Goal: Information Seeking & Learning: Learn about a topic

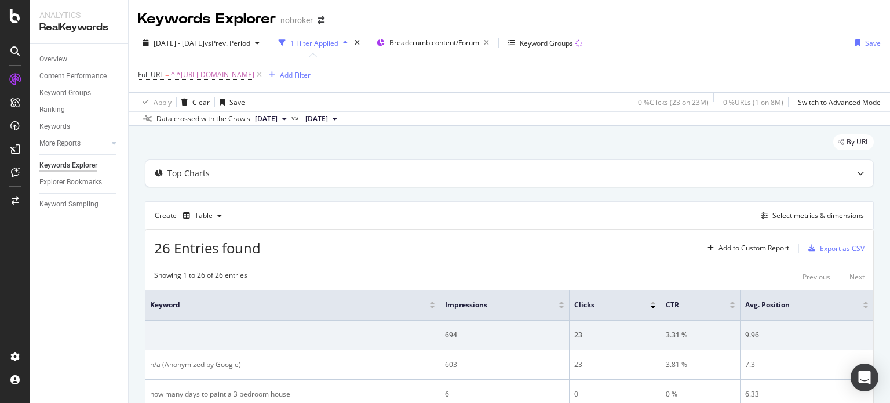
click at [264, 67] on span "Full URL = ^.*https://www.nobroker.in/forum/how-long-does-it-take-to-paint-a-3-…" at bounding box center [201, 75] width 126 height 16
click at [264, 71] on icon at bounding box center [259, 75] width 10 height 12
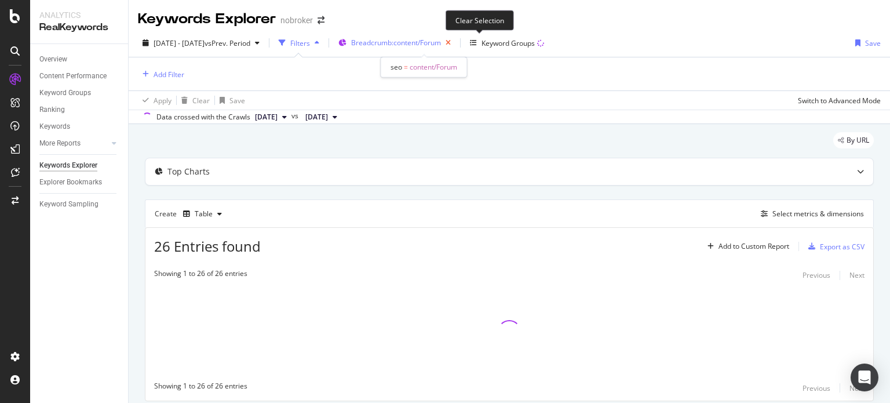
click at [456, 44] on icon "button" at bounding box center [448, 43] width 14 height 16
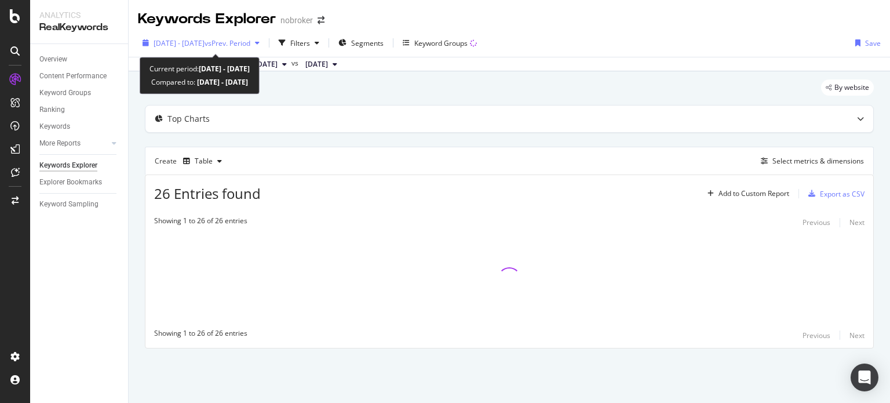
click at [246, 38] on span "vs Prev. Period" at bounding box center [228, 43] width 46 height 10
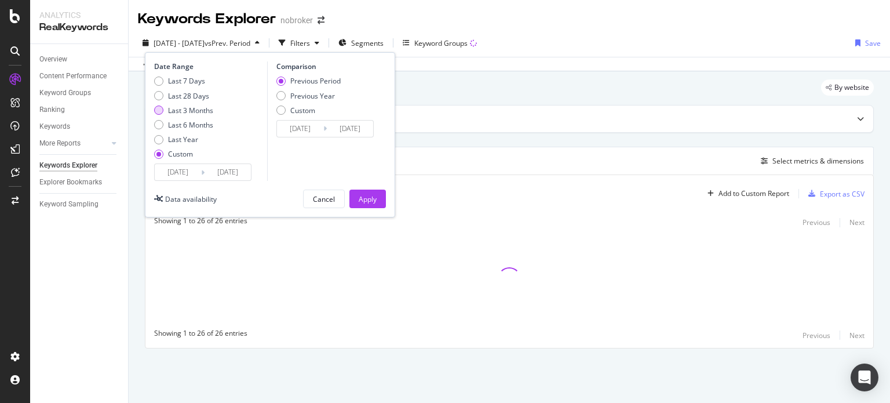
click at [210, 111] on div "Last 3 Months" at bounding box center [190, 110] width 45 height 10
type input "2025/07/11"
type input "2025/10/10"
type input "2025/04/10"
type input "2025/07/10"
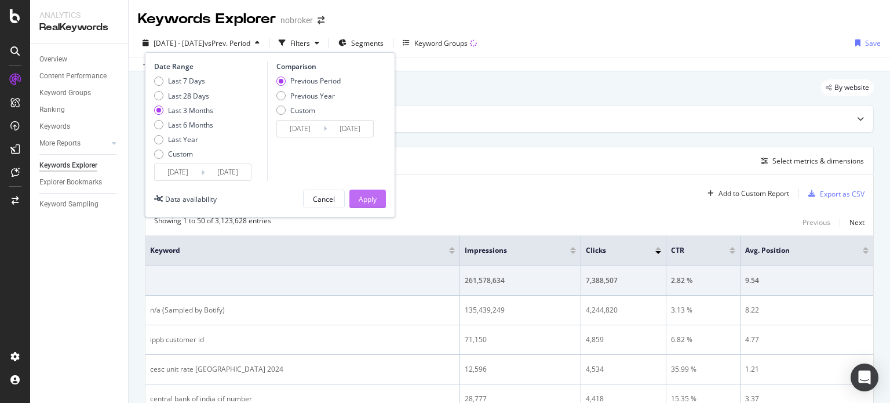
click at [372, 194] on div "Apply" at bounding box center [368, 199] width 18 height 10
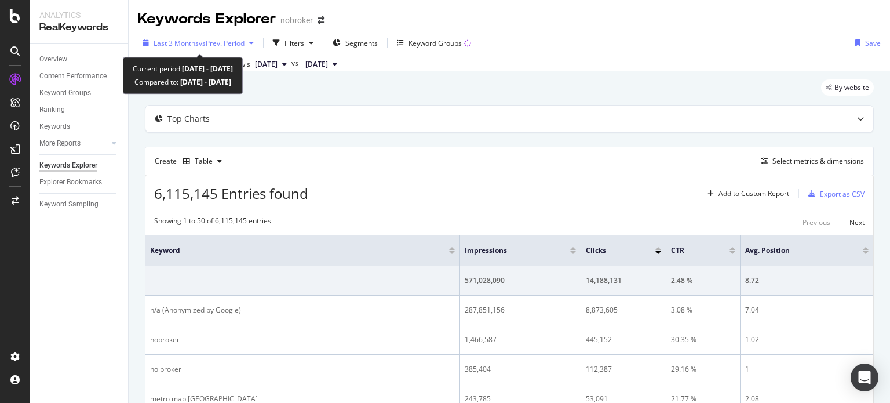
click at [239, 45] on span "vs Prev. Period" at bounding box center [222, 43] width 46 height 10
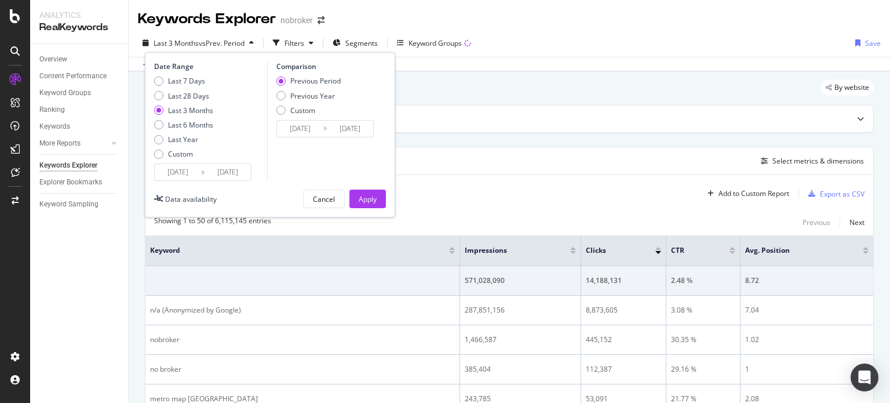
click at [475, 96] on div "By website" at bounding box center [509, 91] width 729 height 25
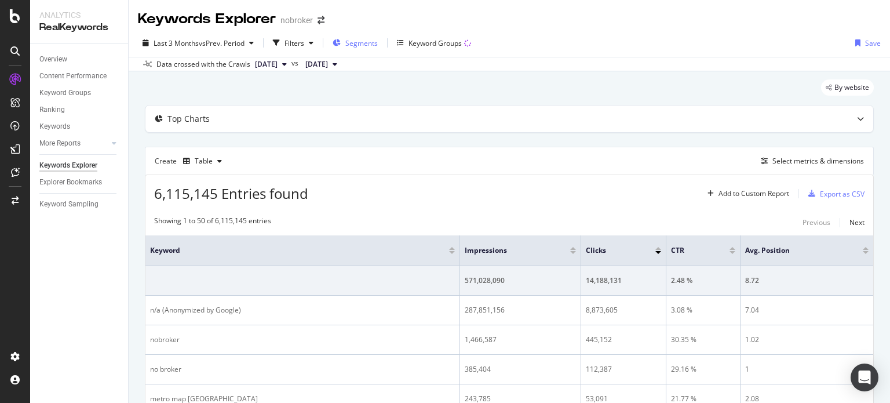
click at [348, 37] on div "Segments" at bounding box center [355, 42] width 45 height 17
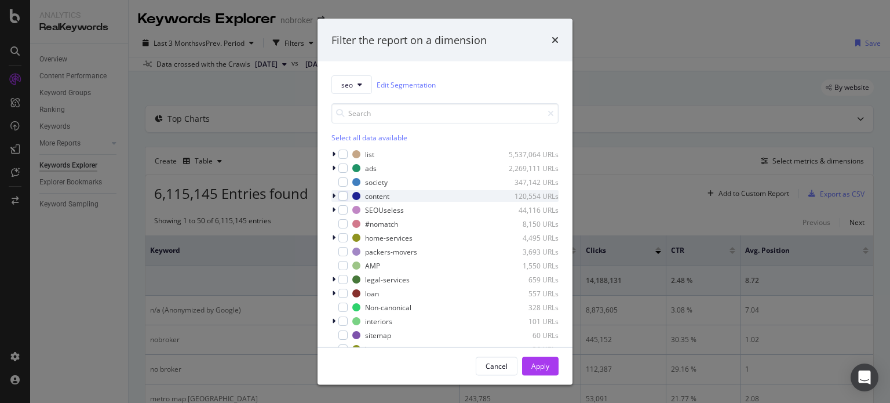
click at [334, 196] on icon "modal" at bounding box center [333, 195] width 3 height 7
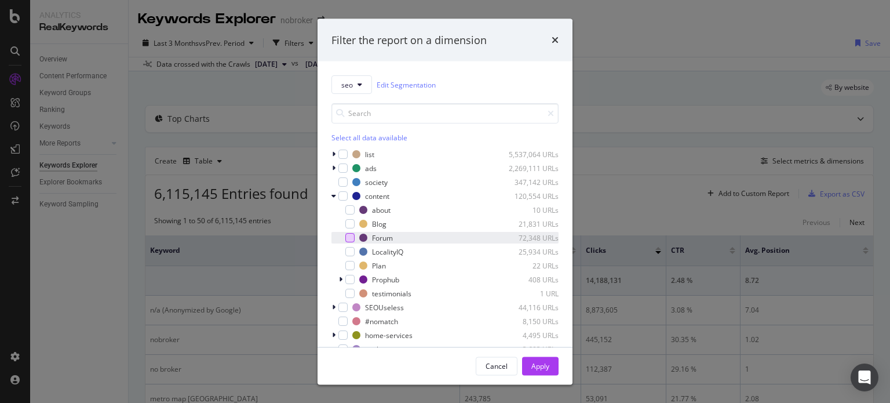
click at [351, 238] on div "modal" at bounding box center [349, 237] width 9 height 9
click at [534, 363] on div "Apply" at bounding box center [540, 365] width 18 height 10
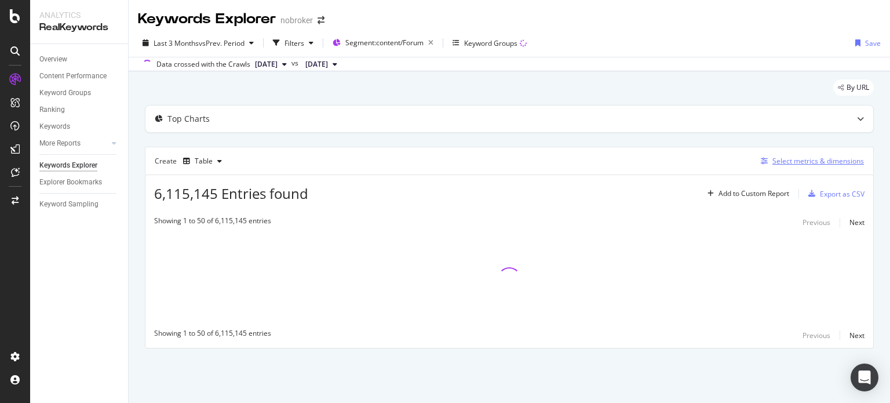
click at [811, 159] on div "Select metrics & dimensions" at bounding box center [819, 161] width 92 height 10
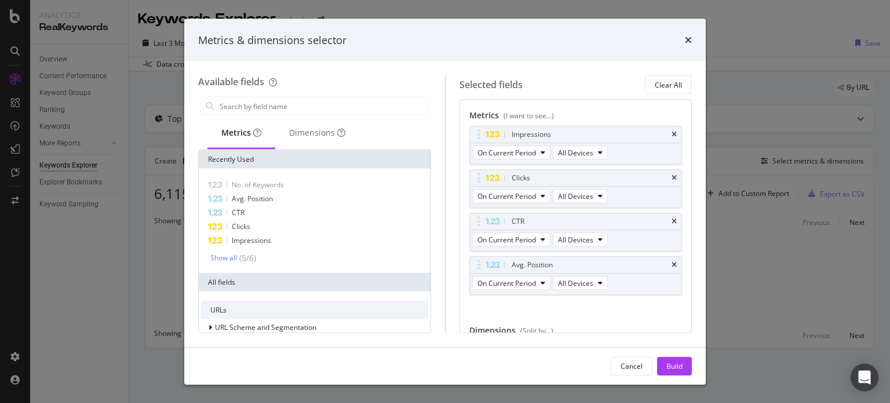
scroll to position [63, 0]
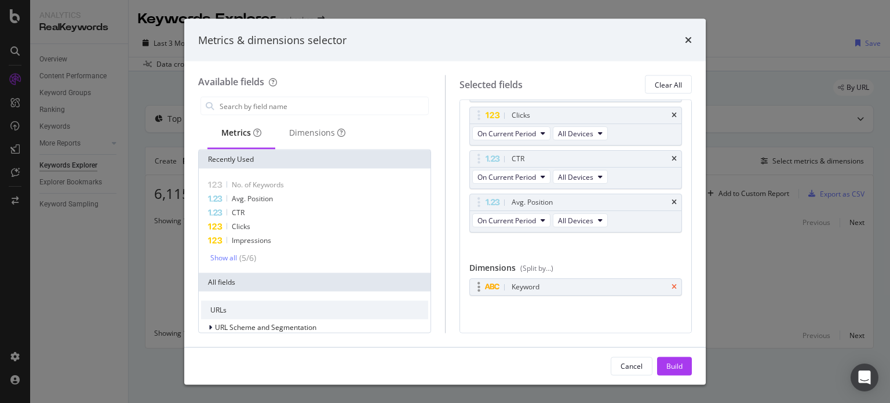
click at [672, 286] on icon "times" at bounding box center [674, 286] width 5 height 7
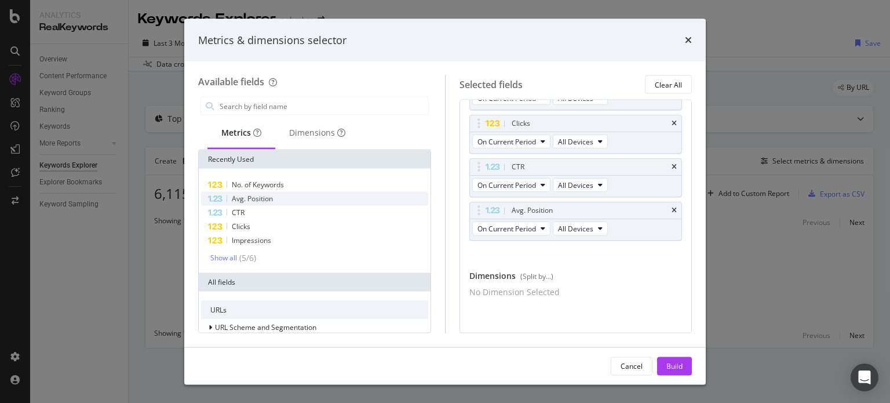
scroll to position [60, 0]
click at [276, 101] on input "modal" at bounding box center [323, 105] width 210 height 17
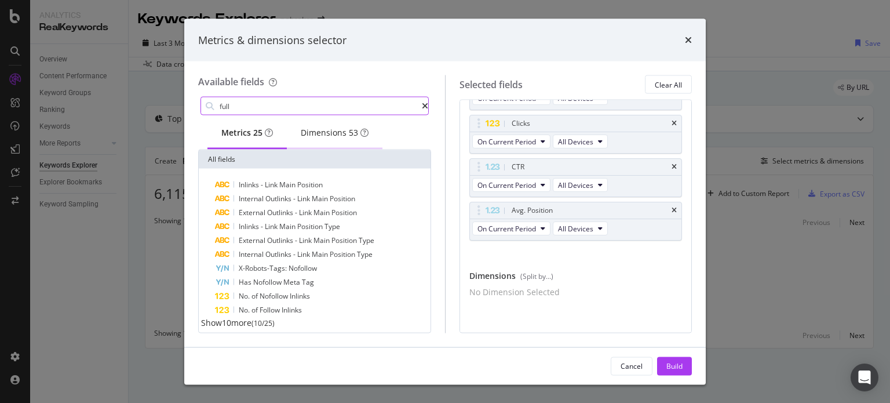
type input "full"
click at [345, 129] on div "Dimensions 53" at bounding box center [335, 133] width 68 height 12
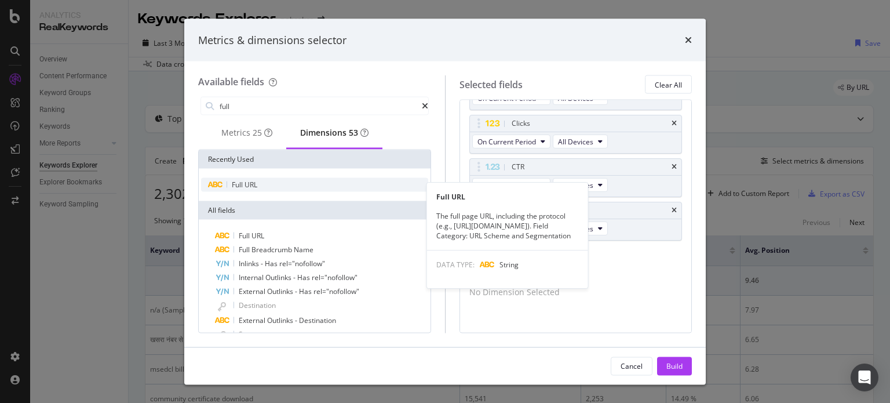
click at [250, 188] on span "URL" at bounding box center [251, 185] width 13 height 10
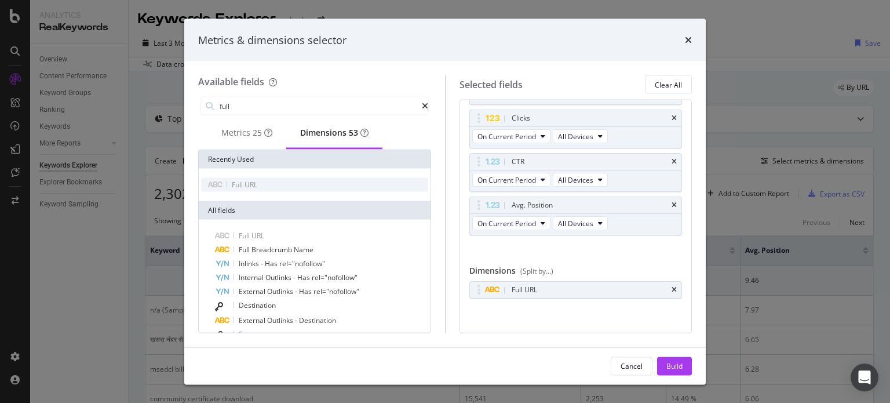
scroll to position [63, 0]
click at [680, 249] on div "Metrics (I want to see...) Impressions On Current Period All Devices Clicks On …" at bounding box center [576, 216] width 233 height 233
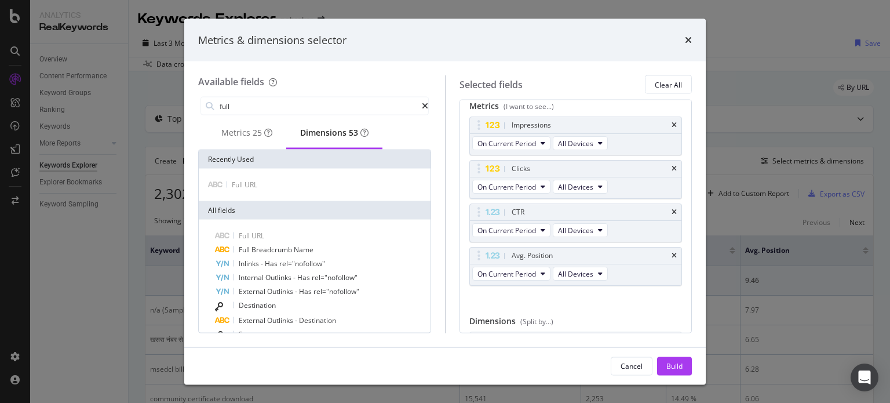
scroll to position [3, 0]
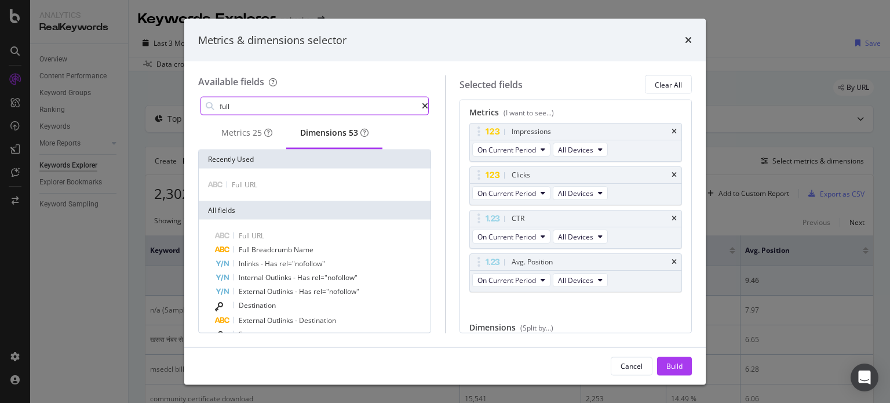
click at [250, 107] on input "full" at bounding box center [319, 105] width 203 height 17
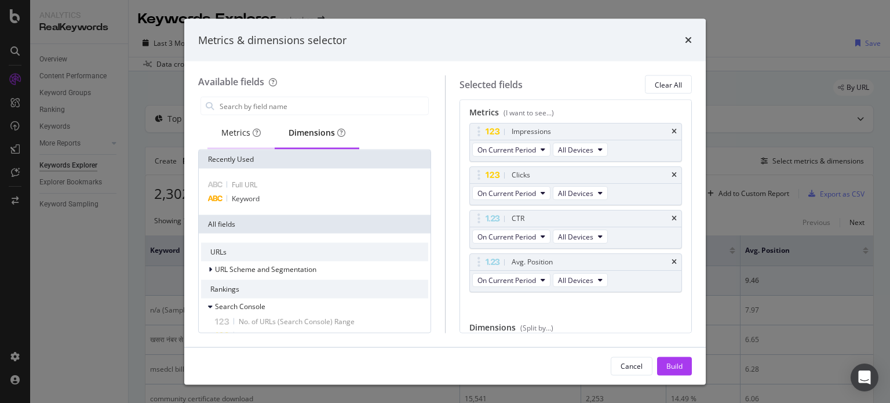
click at [246, 124] on div "Metrics" at bounding box center [240, 134] width 67 height 32
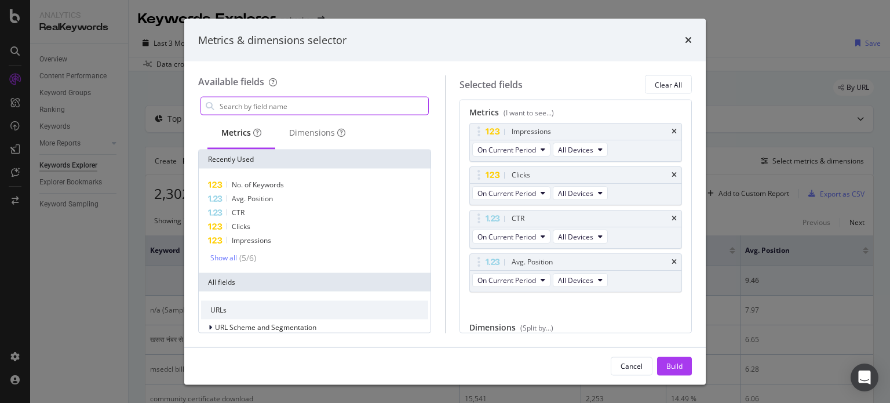
click at [238, 106] on input "modal" at bounding box center [323, 105] width 210 height 17
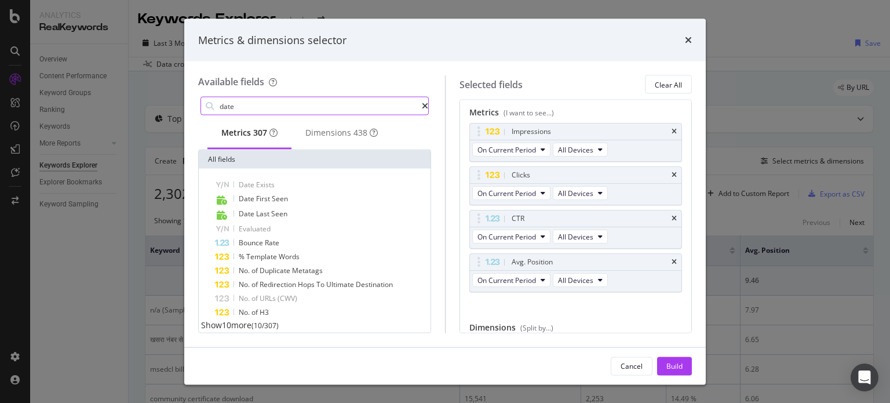
type input "date"
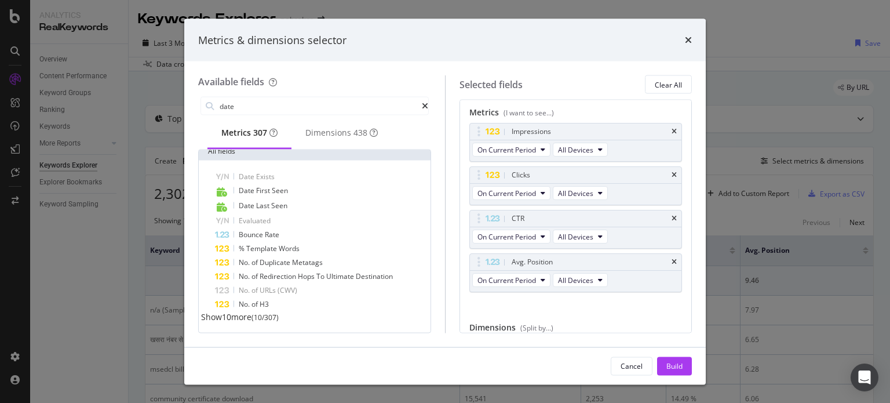
click at [238, 318] on span "Show 10 more" at bounding box center [226, 316] width 50 height 11
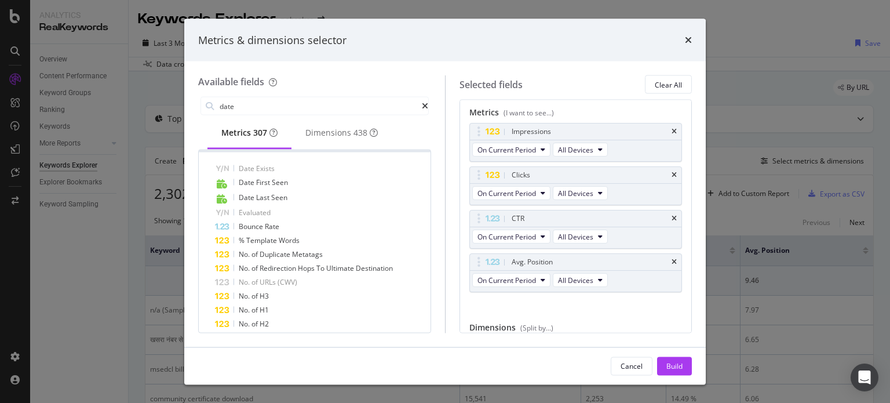
scroll to position [155, 0]
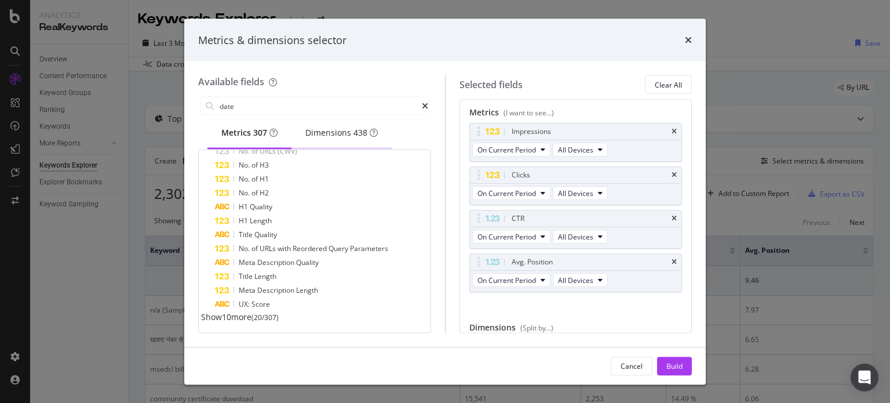
click at [336, 131] on div "Dimensions 438" at bounding box center [341, 133] width 72 height 12
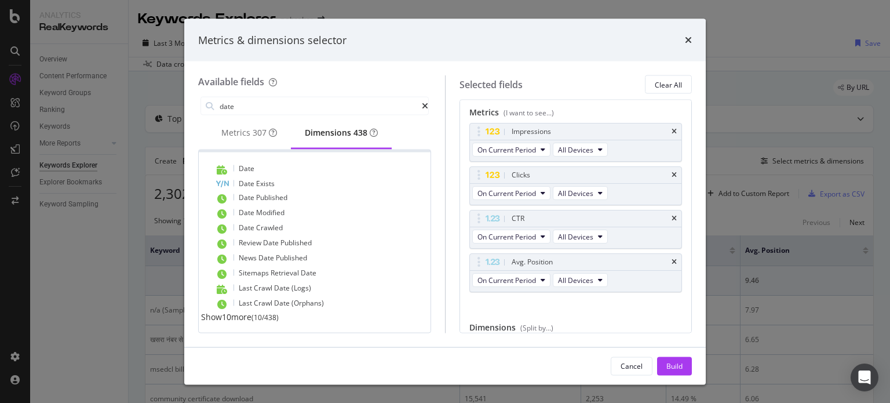
scroll to position [24, 0]
click at [278, 208] on span "Modified" at bounding box center [270, 212] width 28 height 10
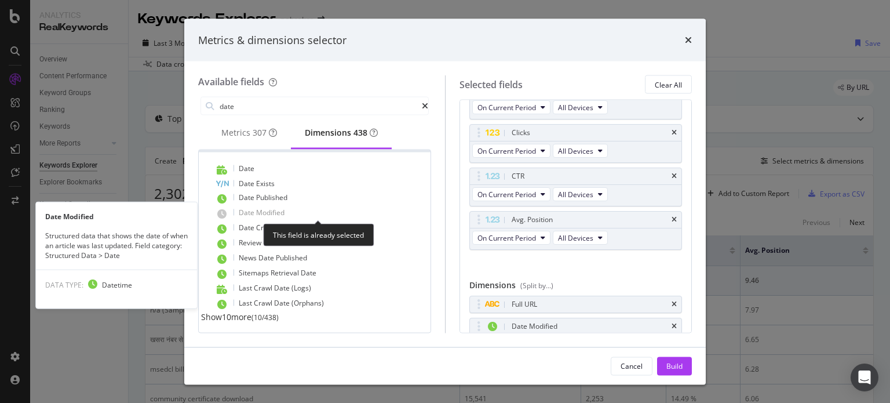
scroll to position [46, 0]
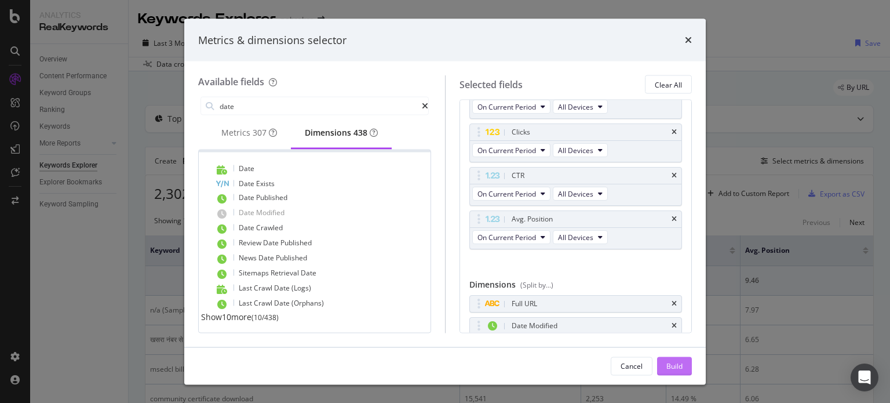
click at [675, 367] on div "Build" at bounding box center [674, 365] width 16 height 10
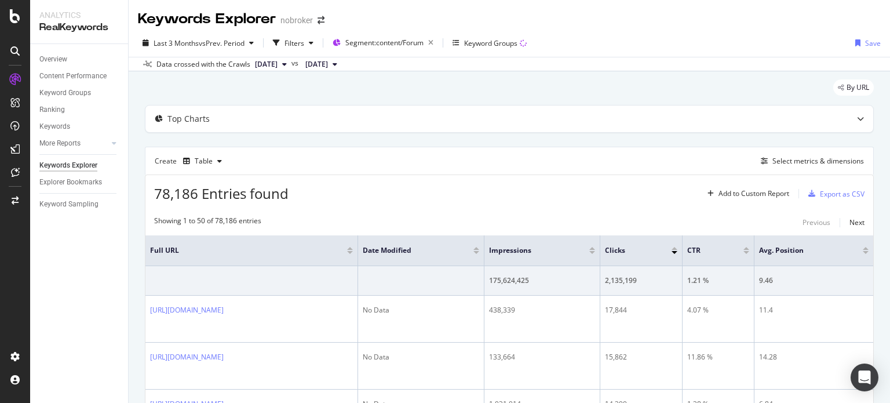
click at [538, 173] on div "Create Table Select metrics & dimensions" at bounding box center [509, 161] width 729 height 28
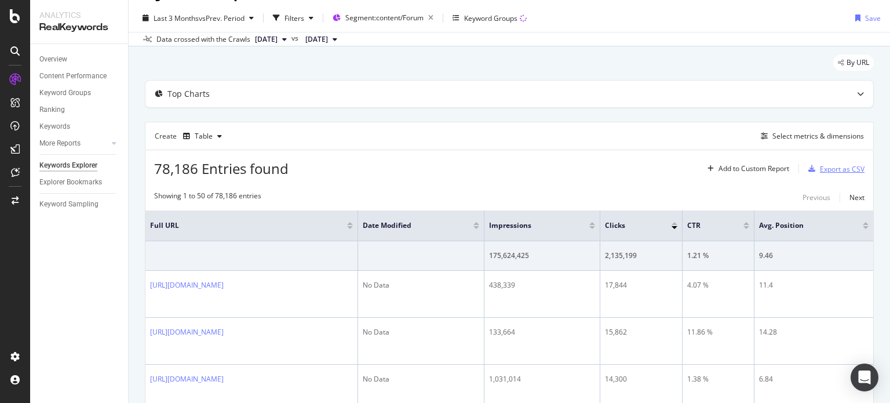
click at [839, 167] on div "Export as CSV" at bounding box center [842, 169] width 45 height 10
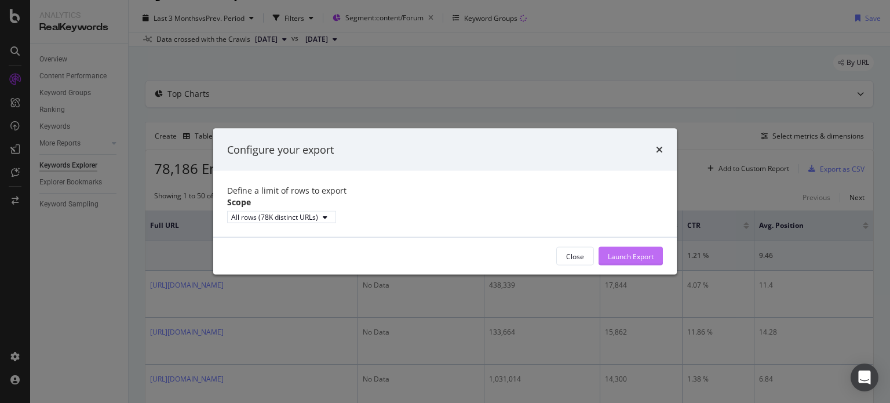
click at [628, 258] on div "Launch Export" at bounding box center [631, 255] width 46 height 17
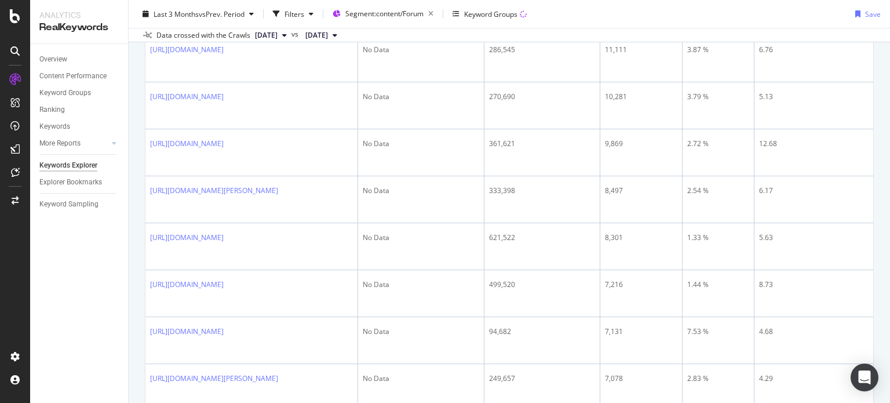
click at [890, 169] on div "Keywords Explorer nobroker Last 3 Months vs Prev. Period Filters Segment: conte…" at bounding box center [510, 201] width 762 height 403
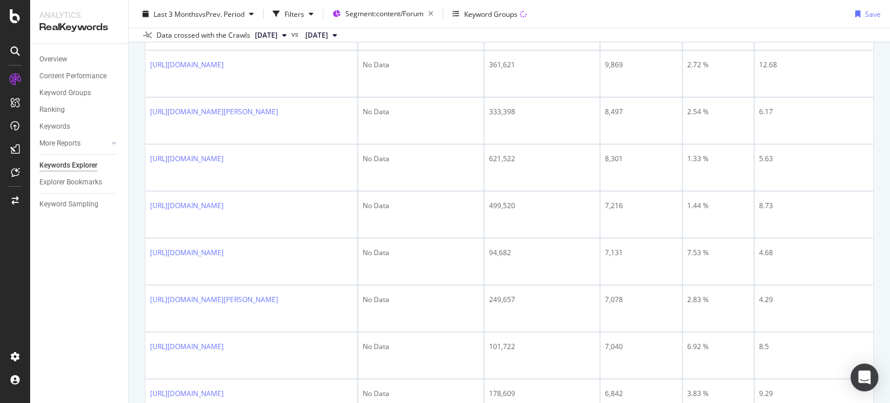
scroll to position [12, 0]
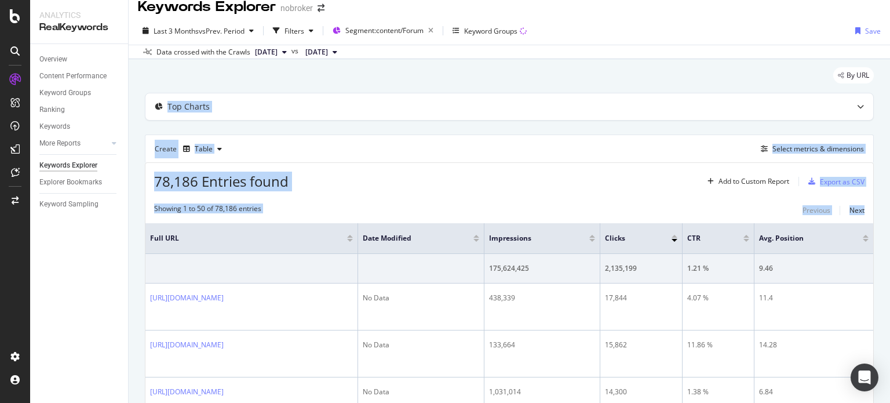
drag, startPoint x: 890, startPoint y: 169, endPoint x: 890, endPoint y: 78, distance: 91.0
click at [890, 78] on div "Keywords Explorer nobroker Last 3 Months vs Prev. Period Filters Segment: conte…" at bounding box center [510, 201] width 762 height 403
click at [549, 182] on div "78,186 Entries found Add to Custom Report Export as CSV" at bounding box center [509, 177] width 728 height 28
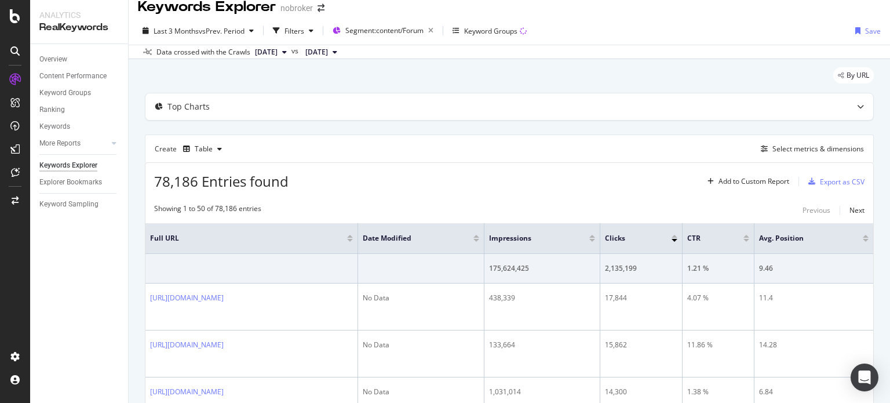
click at [479, 235] on div at bounding box center [476, 236] width 6 height 3
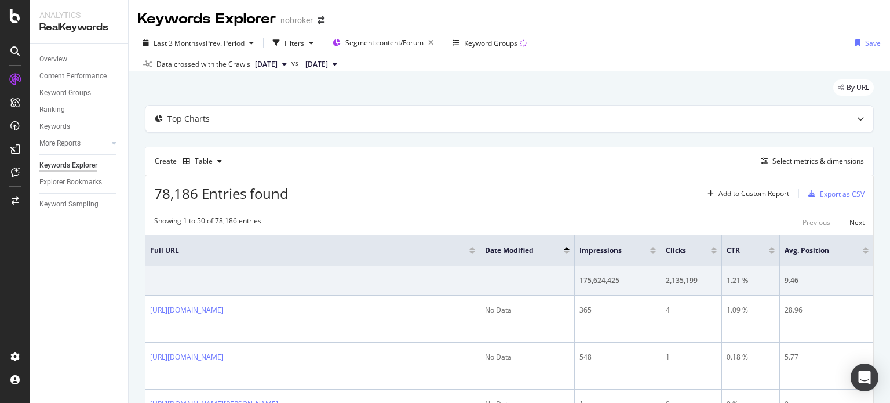
click at [567, 251] on div at bounding box center [567, 252] width 6 height 3
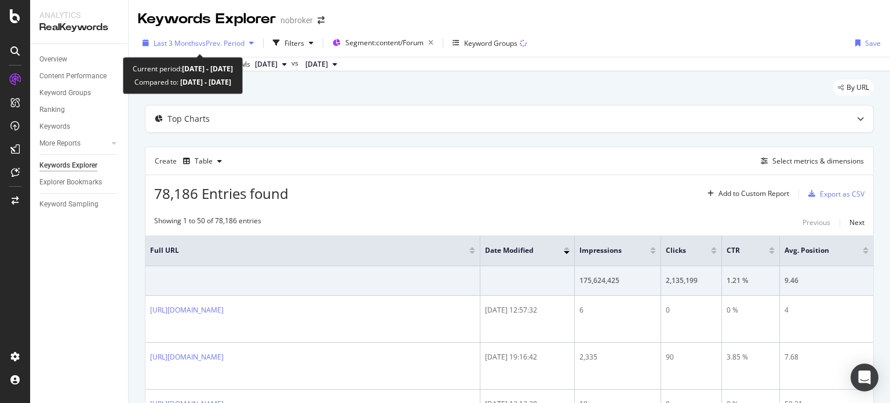
click at [213, 43] on span "vs Prev. Period" at bounding box center [222, 43] width 46 height 10
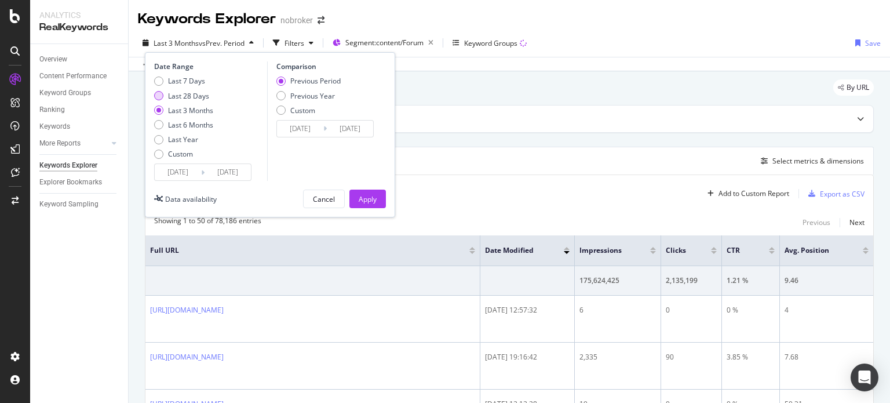
click at [175, 95] on div "Last 28 Days" at bounding box center [188, 96] width 41 height 10
type input "2025/09/13"
type input "2025/08/16"
type input "2025/09/12"
click at [360, 194] on div "Apply" at bounding box center [368, 199] width 18 height 10
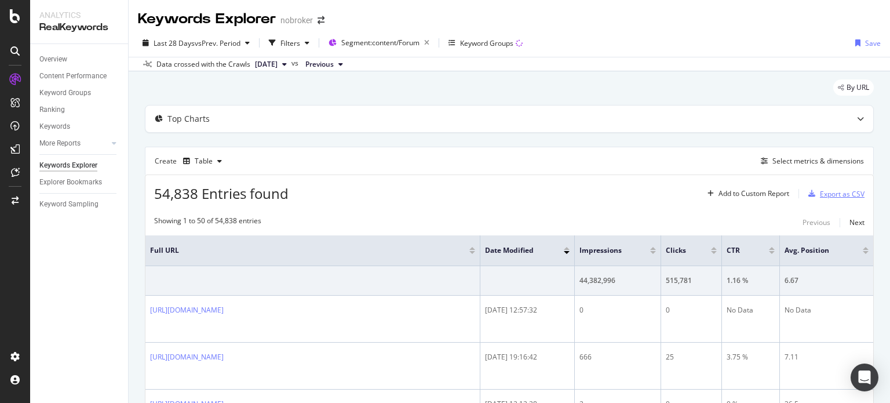
click at [820, 185] on div "Export as CSV" at bounding box center [834, 193] width 61 height 17
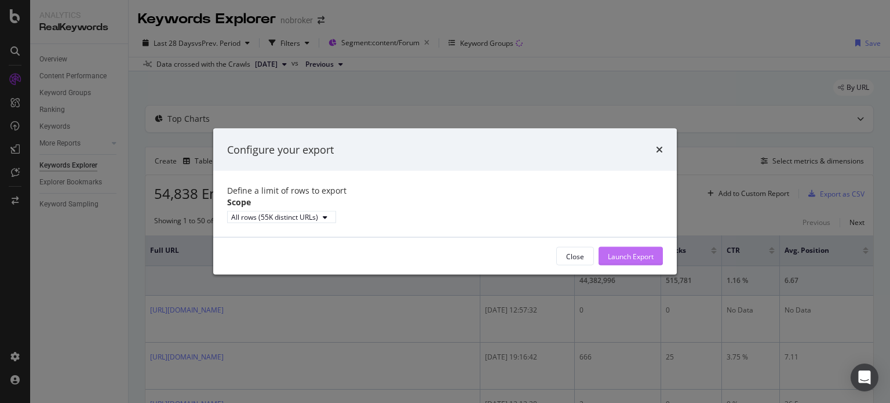
click at [631, 261] on div "Launch Export" at bounding box center [631, 256] width 46 height 10
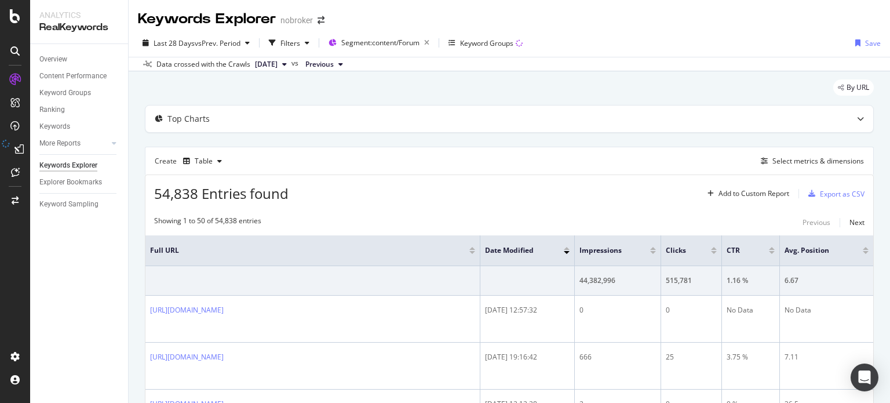
drag, startPoint x: 890, startPoint y: 29, endPoint x: 886, endPoint y: 20, distance: 9.9
click at [886, 20] on div "Keywords Explorer nobroker Last 28 Days vs Prev. Period Filters Segment: conten…" at bounding box center [510, 201] width 762 height 403
click at [738, 23] on div "Keywords Explorer nobroker" at bounding box center [510, 14] width 762 height 29
click at [804, 163] on div "Select metrics & dimensions" at bounding box center [819, 161] width 92 height 10
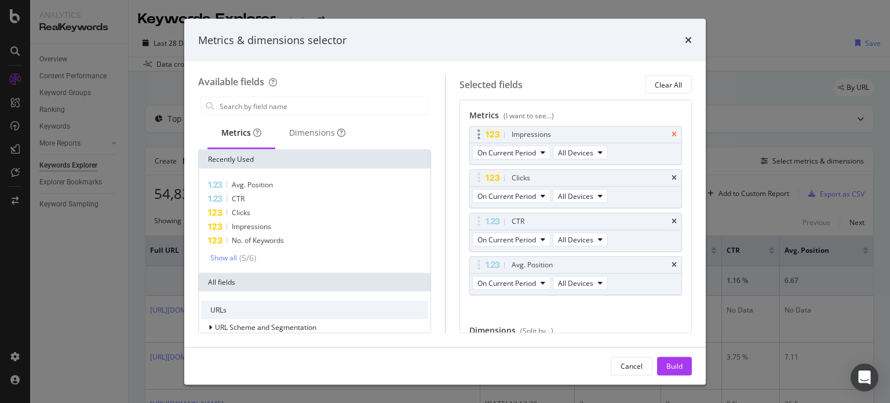
click at [672, 136] on icon "times" at bounding box center [674, 134] width 5 height 7
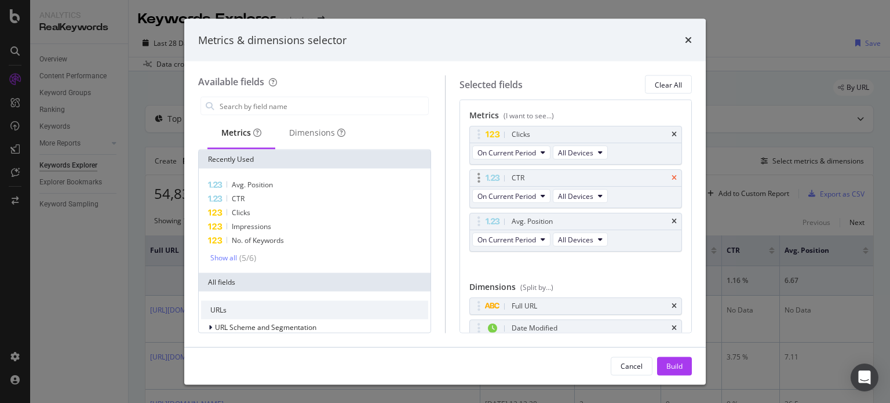
click at [672, 177] on icon "times" at bounding box center [674, 177] width 5 height 7
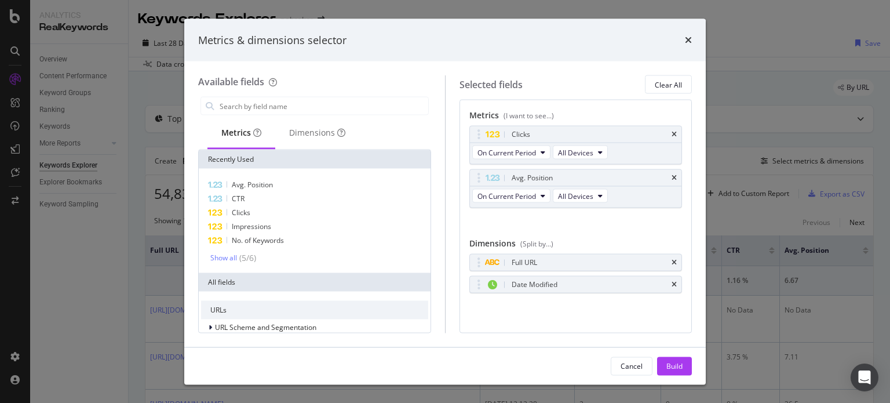
click at [666, 177] on div "Avg. Position" at bounding box center [589, 178] width 161 height 12
click at [676, 176] on icon "times" at bounding box center [674, 177] width 5 height 7
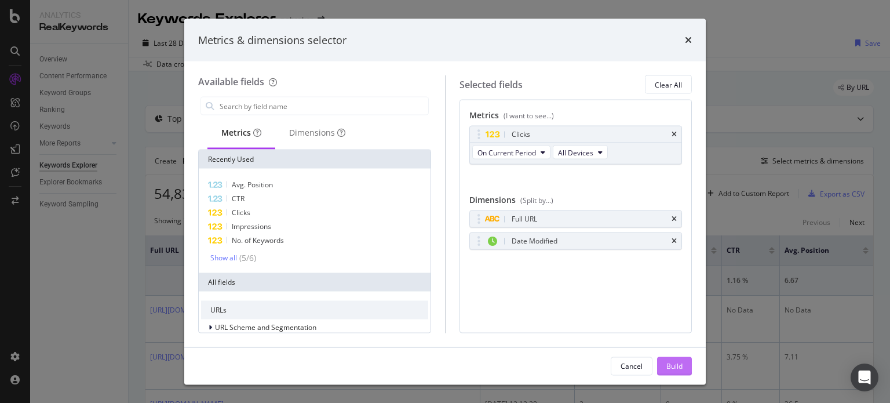
click at [667, 363] on div "Build" at bounding box center [674, 365] width 16 height 10
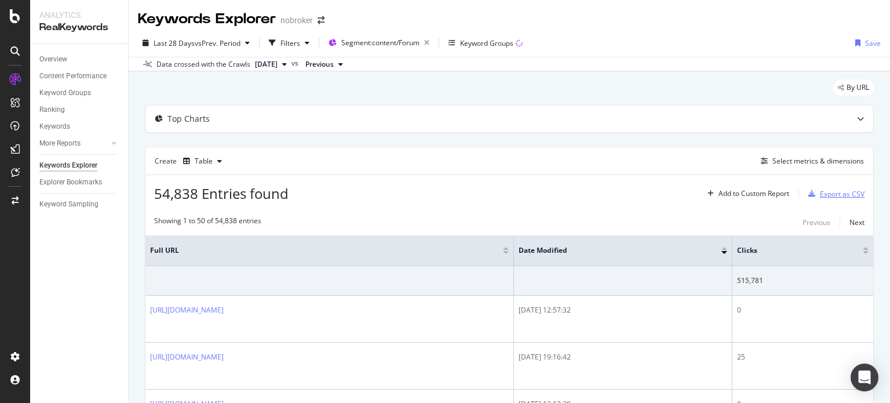
click at [826, 191] on div "Export as CSV" at bounding box center [842, 194] width 45 height 10
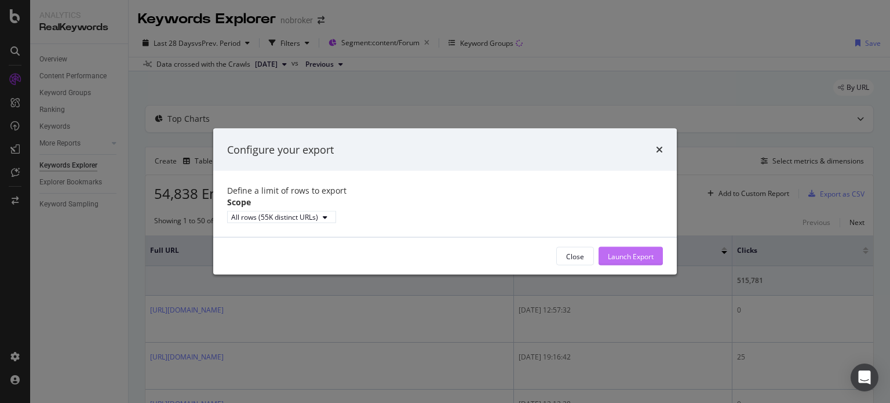
click at [644, 261] on div "Launch Export" at bounding box center [631, 256] width 46 height 10
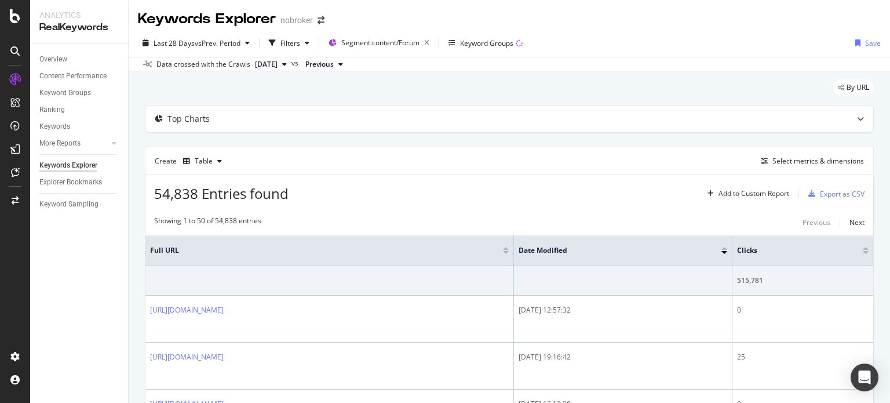
click at [636, 53] on div "Last 28 Days vs Prev. Period Filters Segment: content/Forum Keyword Groups Save" at bounding box center [510, 45] width 762 height 23
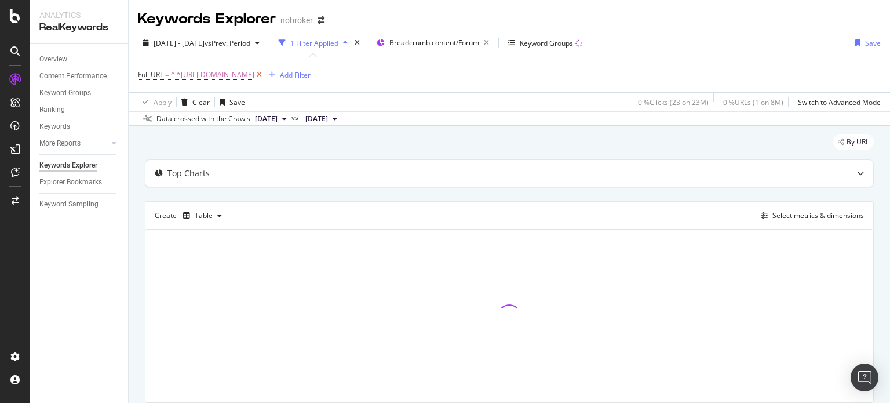
click at [264, 77] on icon at bounding box center [259, 75] width 10 height 12
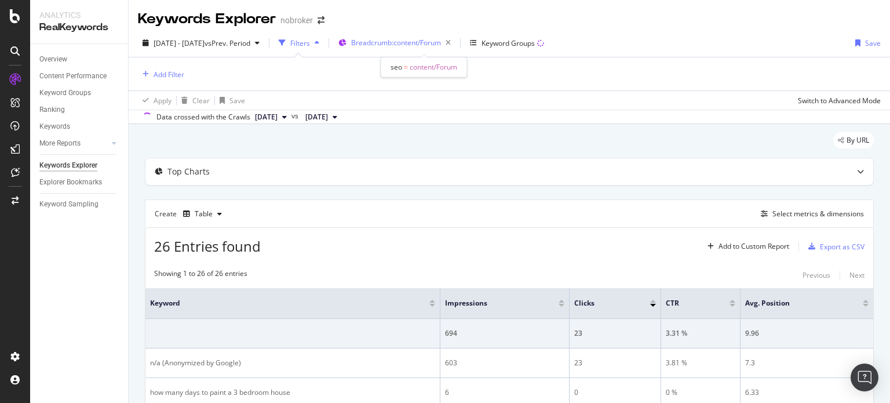
click at [419, 48] on div "Breadcrumb: content/Forum" at bounding box center [403, 43] width 104 height 16
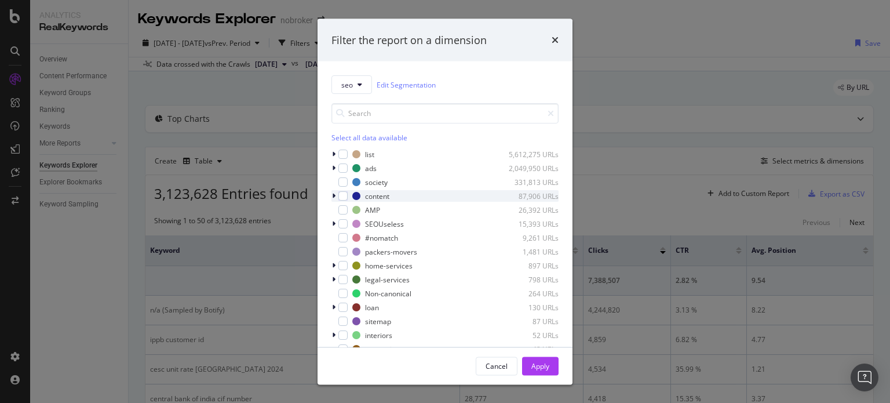
click at [336, 196] on div "modal" at bounding box center [334, 196] width 7 height 12
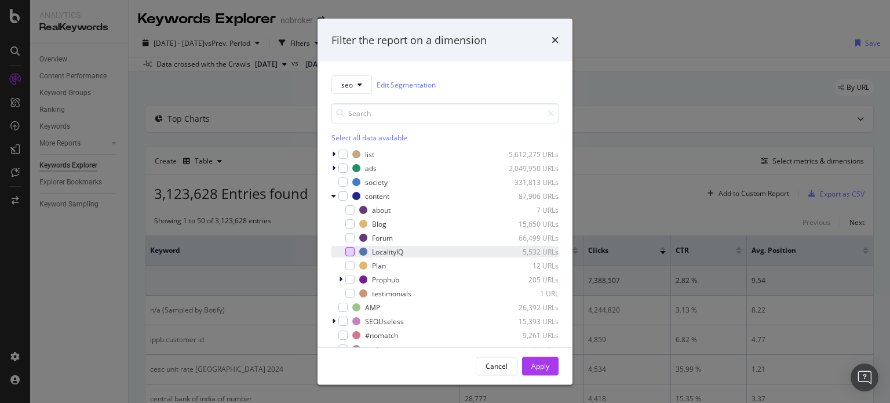
click at [353, 254] on div "modal" at bounding box center [349, 251] width 9 height 9
click at [540, 366] on div "Apply" at bounding box center [540, 365] width 18 height 10
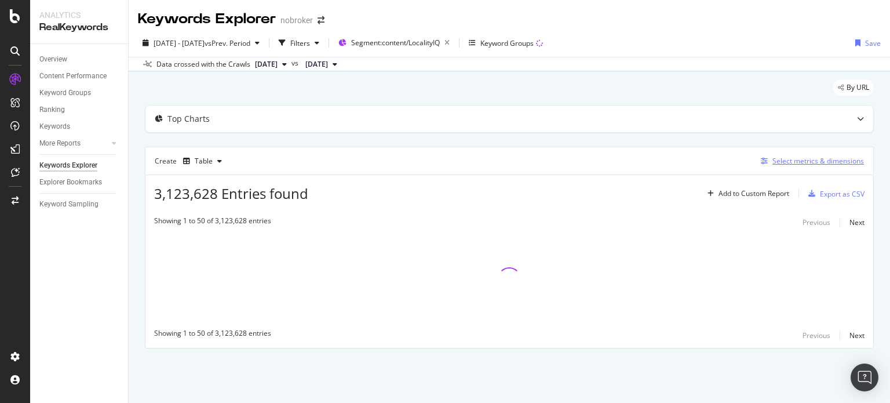
click at [801, 162] on div "Select metrics & dimensions" at bounding box center [819, 161] width 92 height 10
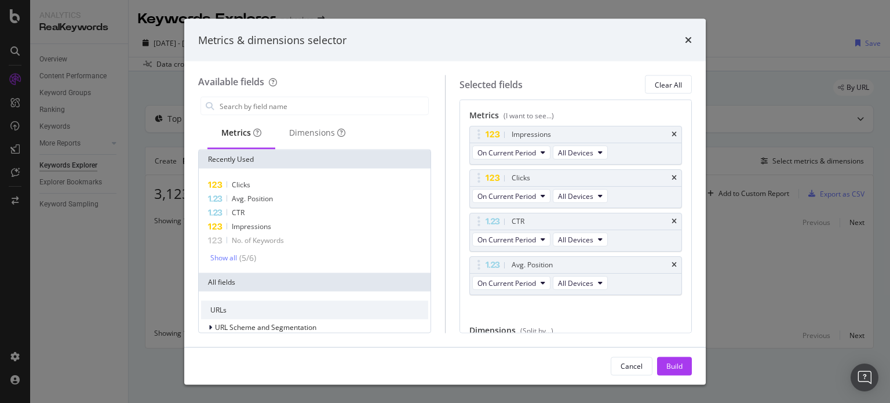
scroll to position [63, 0]
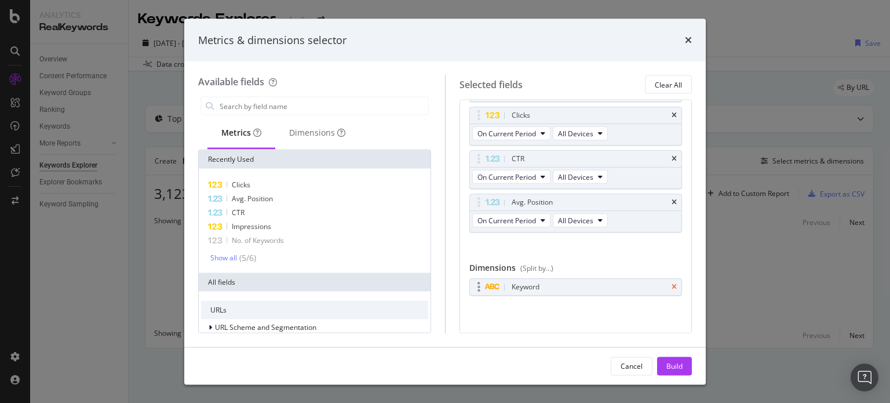
click at [672, 287] on icon "times" at bounding box center [674, 286] width 5 height 7
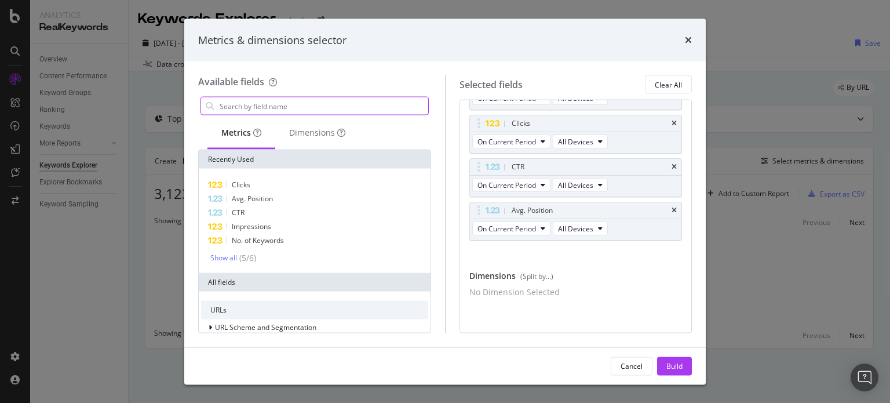
click at [291, 104] on input "modal" at bounding box center [323, 105] width 210 height 17
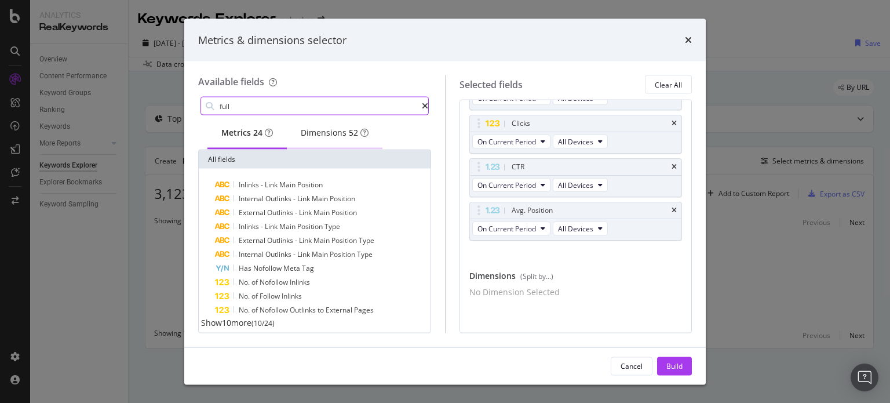
type input "full"
click at [346, 139] on div "Dimensions 52" at bounding box center [335, 133] width 68 height 12
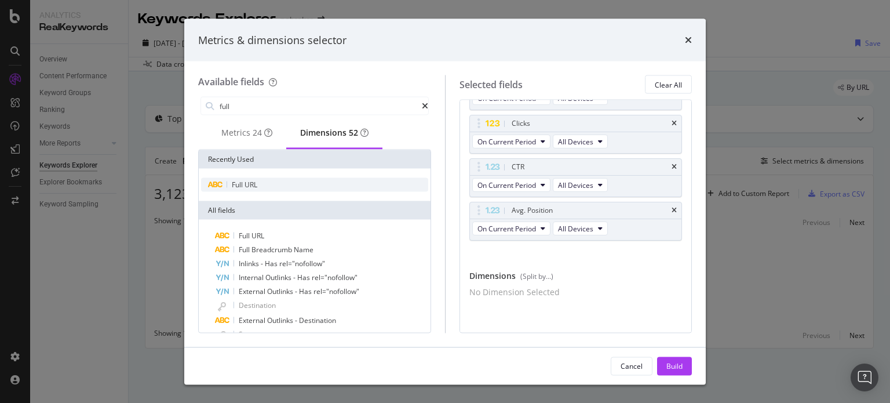
click at [255, 192] on div "Full URL" at bounding box center [314, 185] width 227 height 14
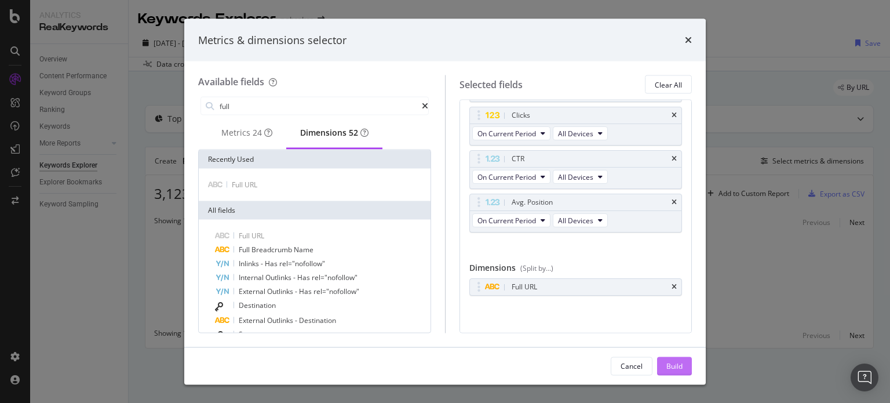
click at [675, 368] on div "Build" at bounding box center [674, 365] width 16 height 10
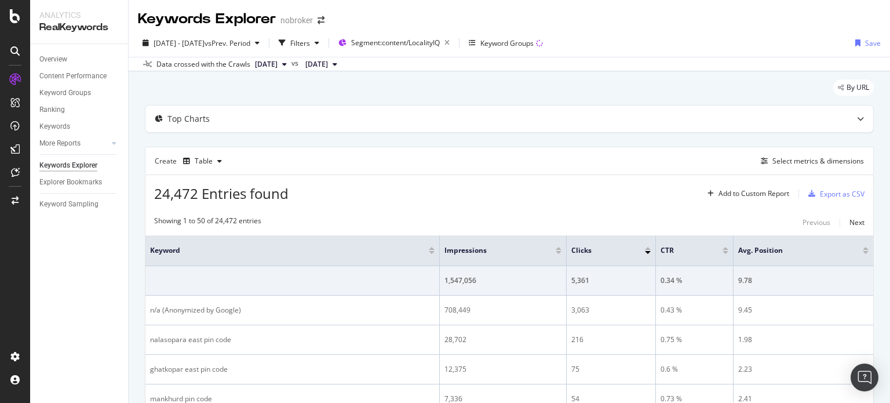
click at [278, 67] on span "2024 Jul. 1st" at bounding box center [266, 64] width 23 height 10
click at [566, 159] on div "Create Table Select metrics & dimensions" at bounding box center [509, 161] width 729 height 28
click at [798, 165] on div "Select metrics & dimensions" at bounding box center [819, 161] width 92 height 10
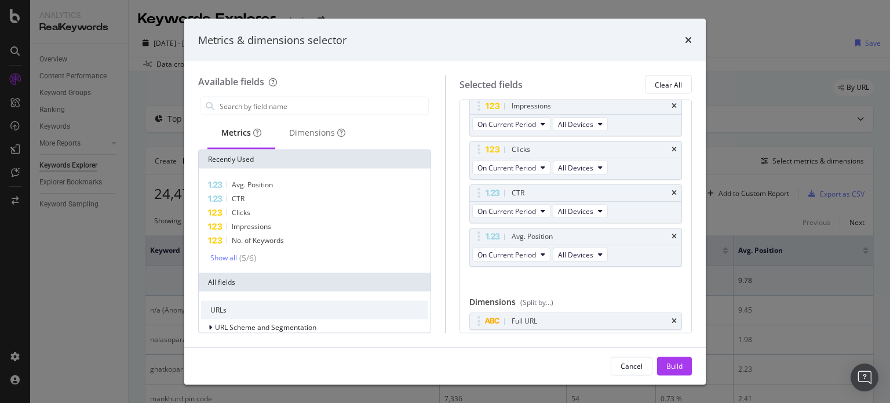
scroll to position [31, 0]
click at [687, 40] on icon "times" at bounding box center [688, 39] width 7 height 9
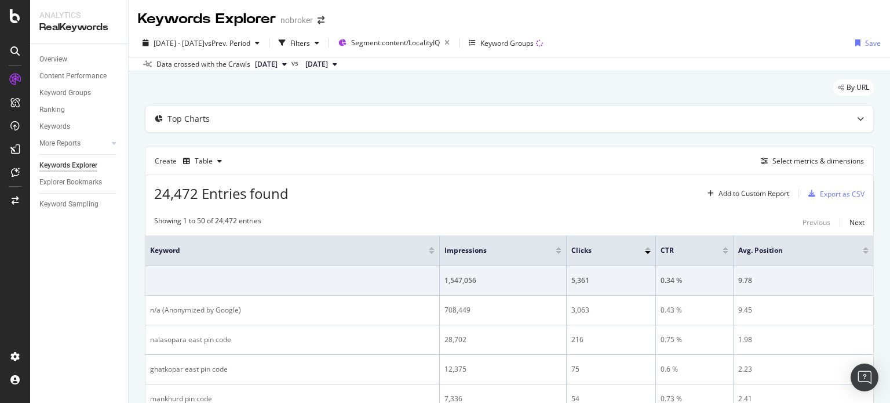
click at [274, 63] on span "2024 Jul. 1st" at bounding box center [266, 64] width 23 height 10
click at [269, 101] on div "[DATE]" at bounding box center [284, 103] width 62 height 10
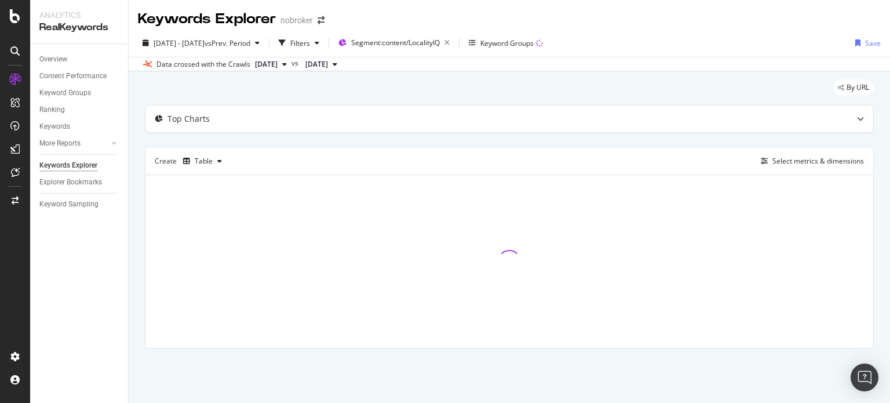
click at [254, 28] on div "Keywords Explorer" at bounding box center [207, 19] width 138 height 20
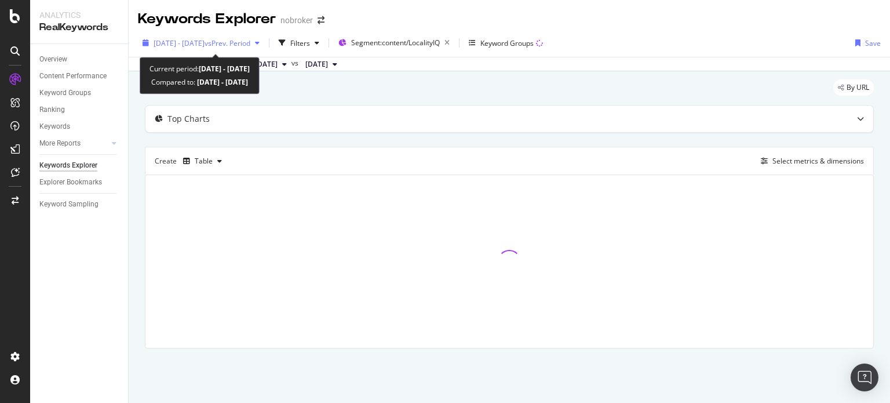
click at [205, 46] on span "2024 May. 1st - Jul. 27th" at bounding box center [179, 43] width 51 height 10
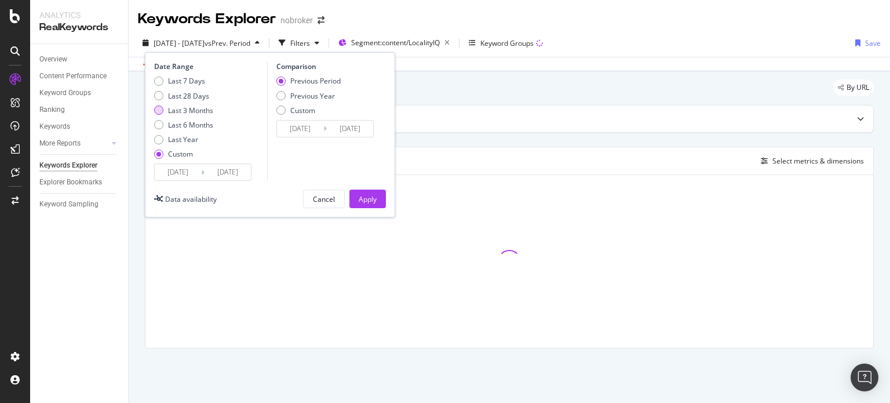
click at [187, 115] on div "Last 3 Months" at bounding box center [190, 110] width 45 height 10
type input "2025/07/11"
type input "2025/10/10"
type input "2025/04/10"
type input "2025/07/10"
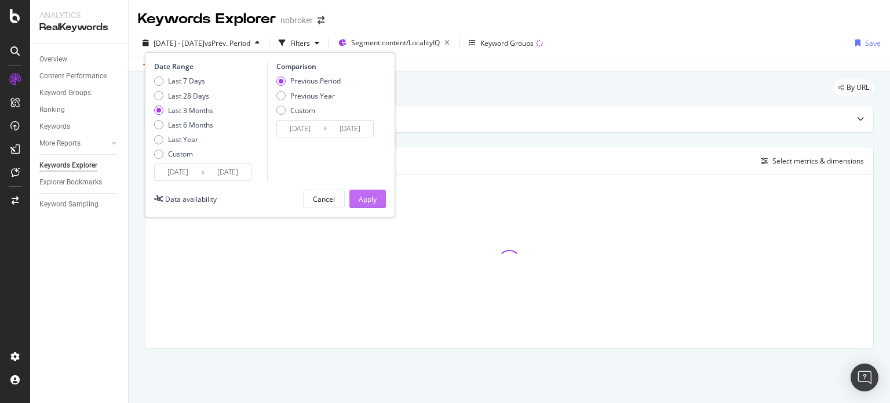
click at [374, 203] on div "Apply" at bounding box center [368, 198] width 18 height 17
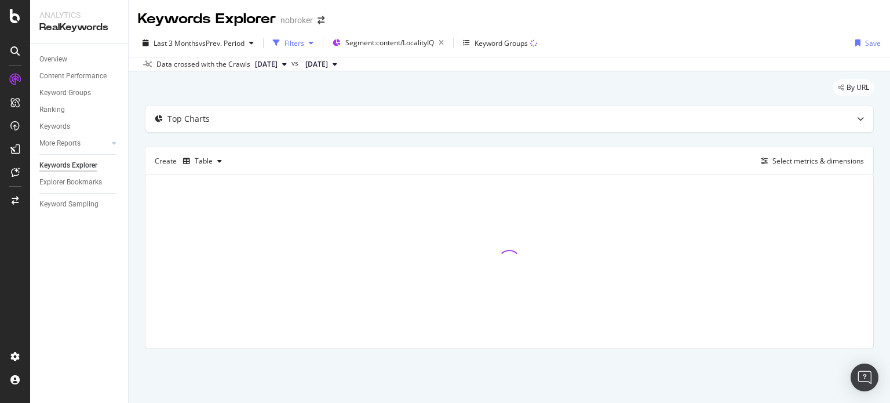
click at [292, 49] on div "Filters" at bounding box center [293, 42] width 50 height 17
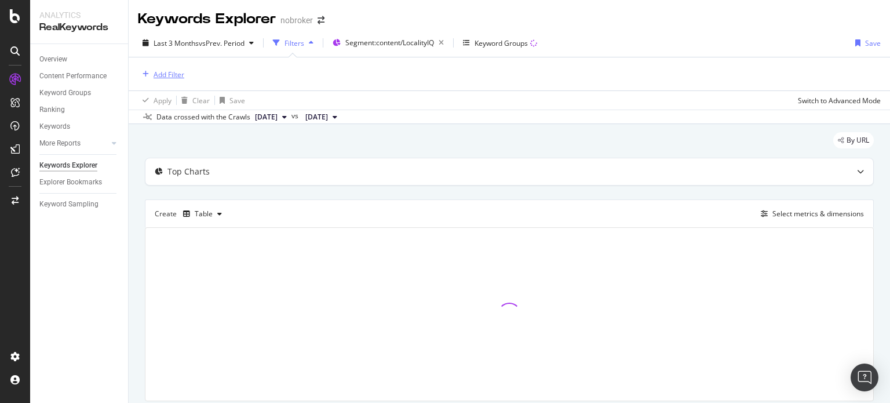
click at [174, 75] on div "Add Filter" at bounding box center [169, 75] width 31 height 10
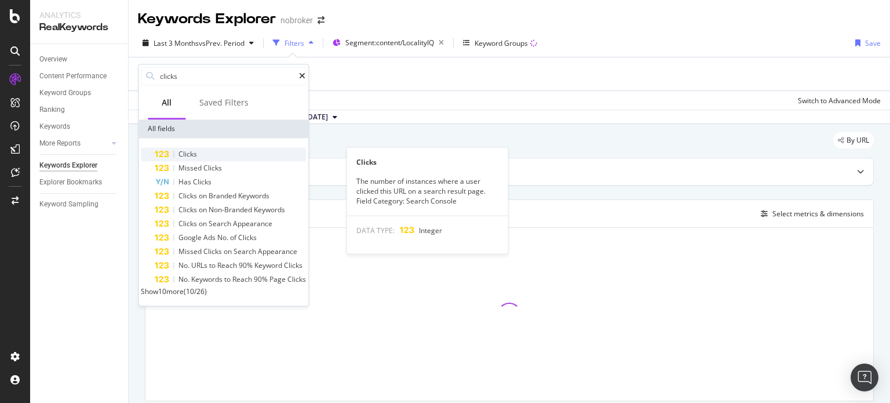
type input "clicks"
click at [180, 150] on span "Clicks" at bounding box center [187, 154] width 19 height 10
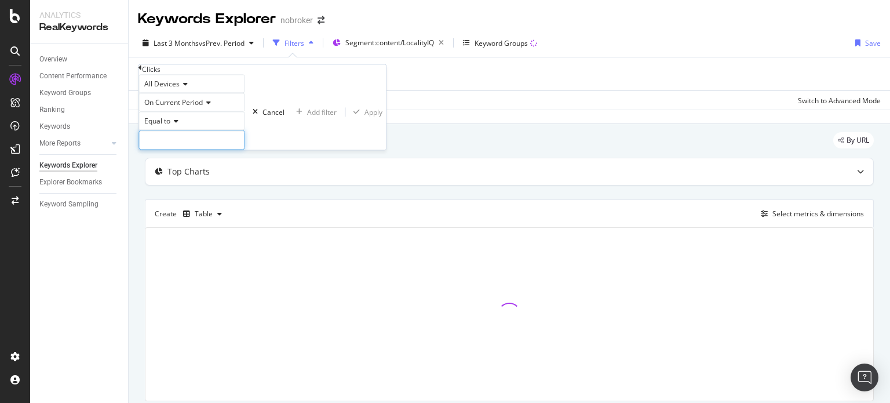
click at [187, 150] on input "number" at bounding box center [192, 140] width 106 height 20
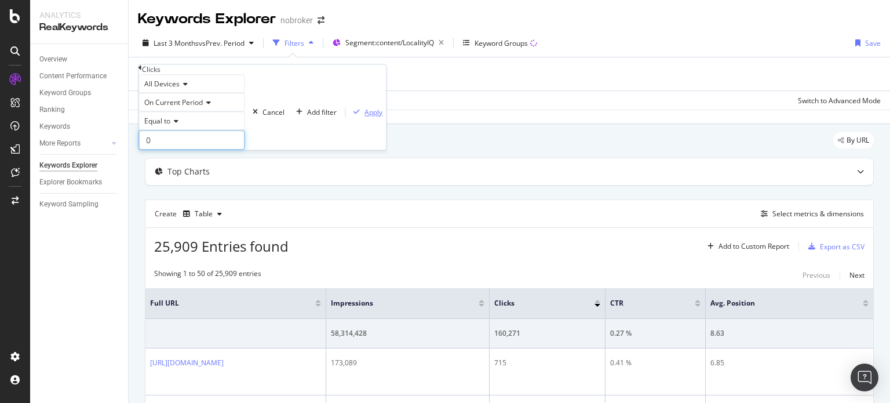
type input "0"
click at [365, 117] on div "Apply" at bounding box center [374, 112] width 18 height 10
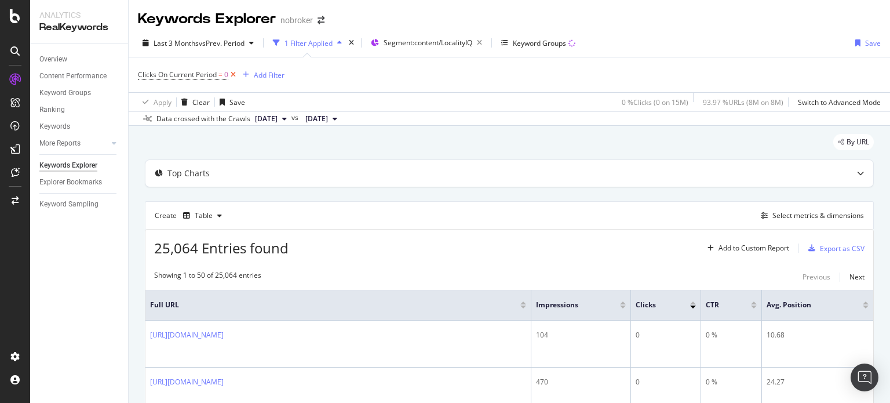
click at [232, 76] on icon at bounding box center [233, 75] width 10 height 12
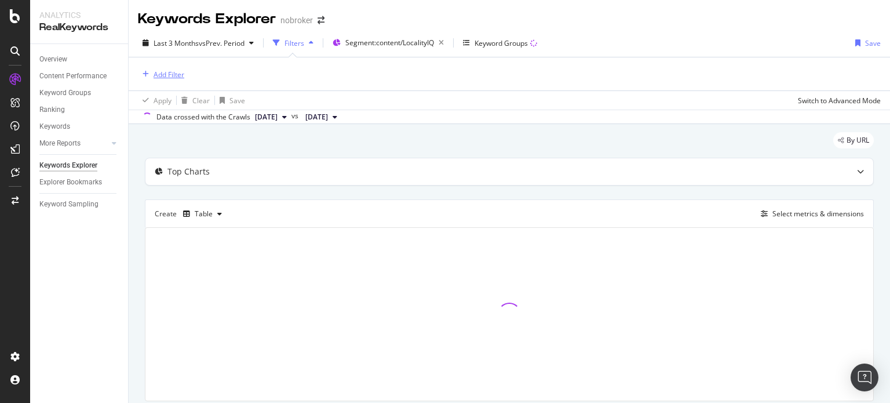
click at [179, 74] on div "Add Filter" at bounding box center [169, 75] width 31 height 10
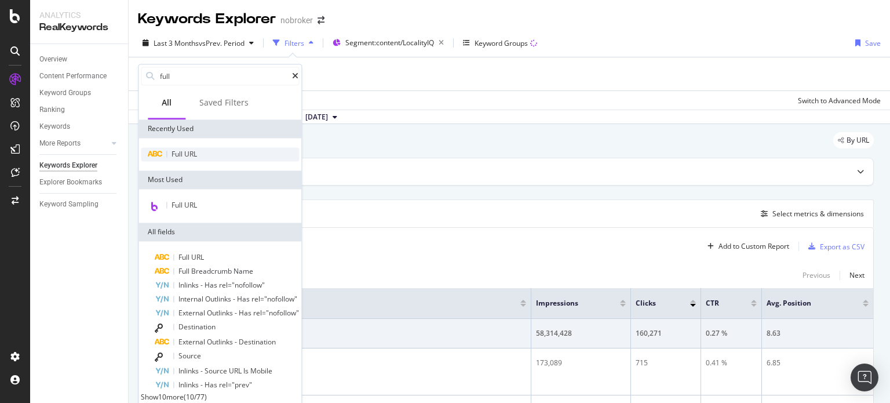
type input "full"
click at [184, 158] on span "Full" at bounding box center [178, 154] width 13 height 10
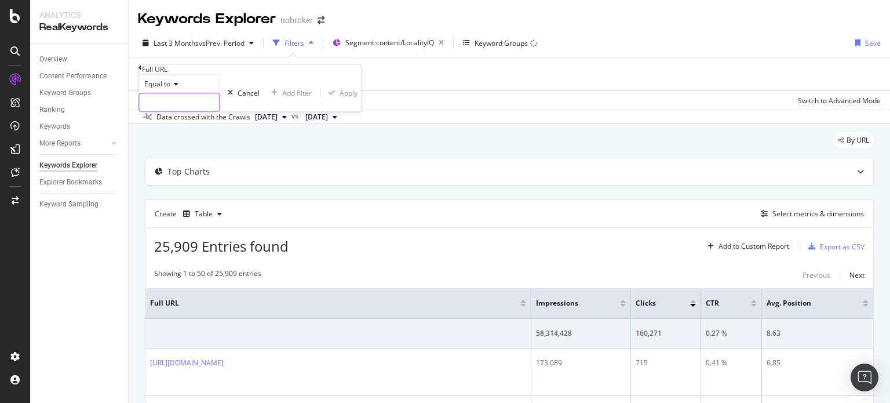
click at [170, 111] on input "text" at bounding box center [179, 102] width 80 height 17
paste input "[URL][DOMAIN_NAME][PERSON_NAME]"
type input "[URL][DOMAIN_NAME][PERSON_NAME]"
click at [346, 98] on div "Apply" at bounding box center [355, 93] width 18 height 10
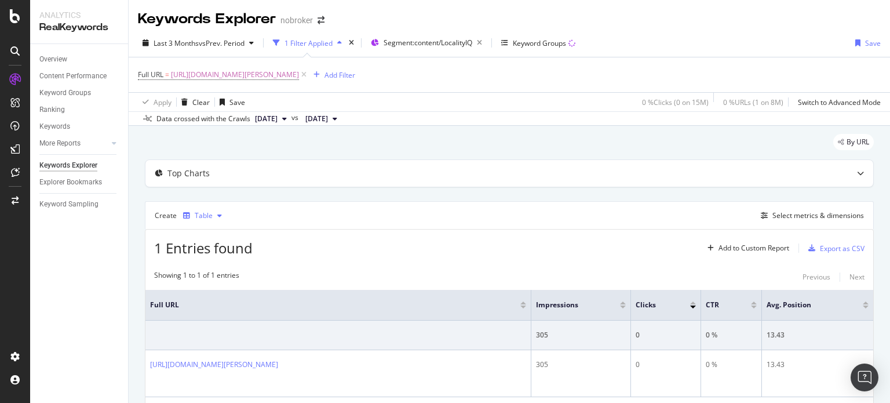
click at [204, 213] on div "Table" at bounding box center [204, 215] width 18 height 7
click at [358, 192] on div "Top Charts Create Table Select metrics & dimensions 1 Entries found Add to Cust…" at bounding box center [509, 290] width 729 height 263
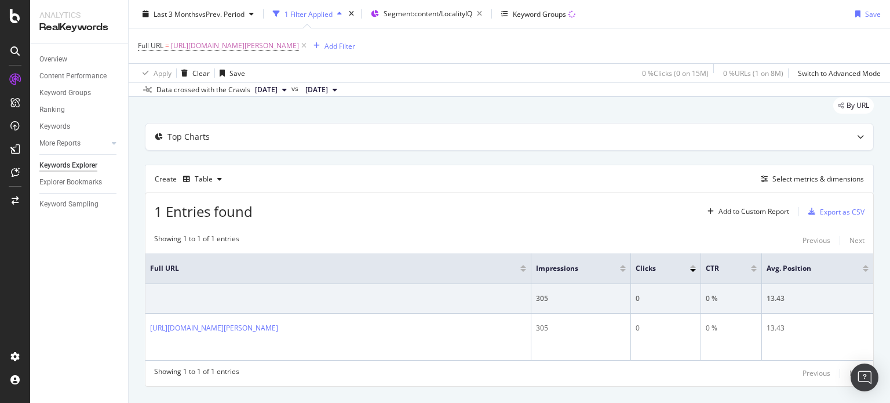
scroll to position [34, 0]
click at [782, 184] on div "Select metrics & dimensions" at bounding box center [819, 181] width 92 height 10
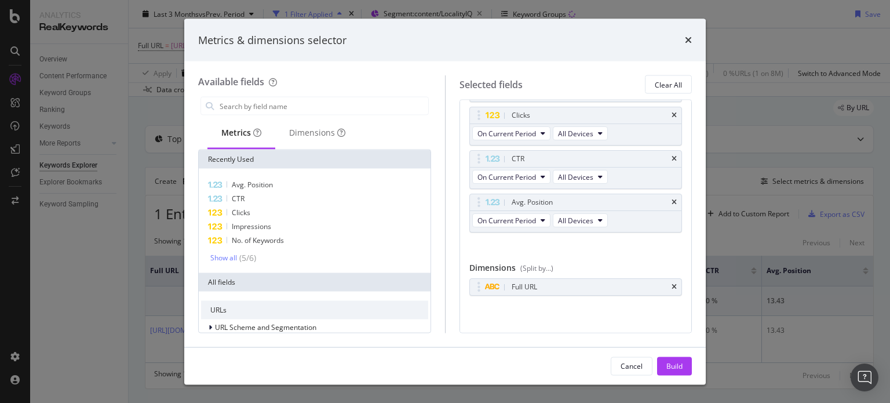
scroll to position [0, 0]
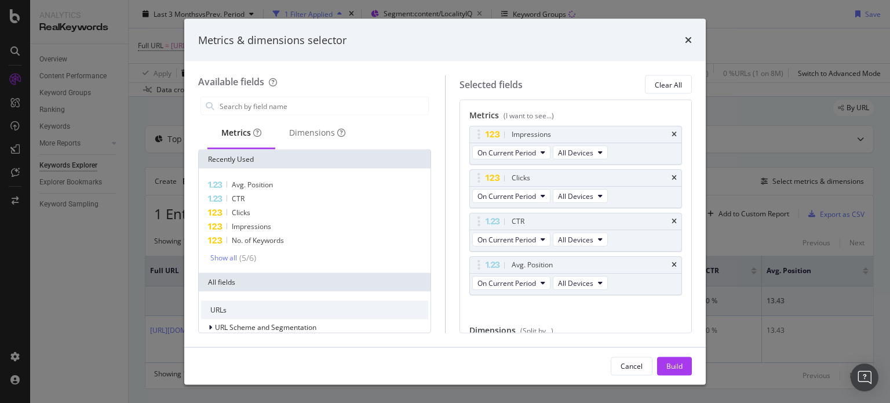
click at [675, 30] on div "Metrics & dimensions selector" at bounding box center [445, 40] width 522 height 43
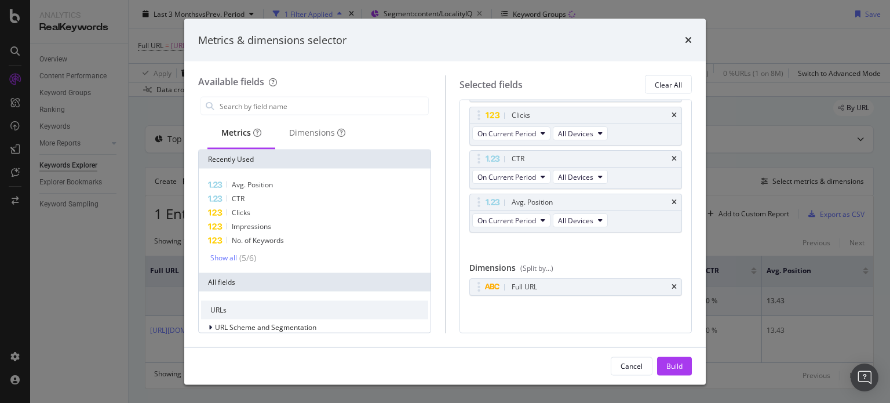
click at [642, 256] on div "Metrics (I want to see...) Impressions On Current Period All Devices Clicks On …" at bounding box center [575, 184] width 213 height 274
click at [679, 370] on div "Build" at bounding box center [674, 365] width 16 height 10
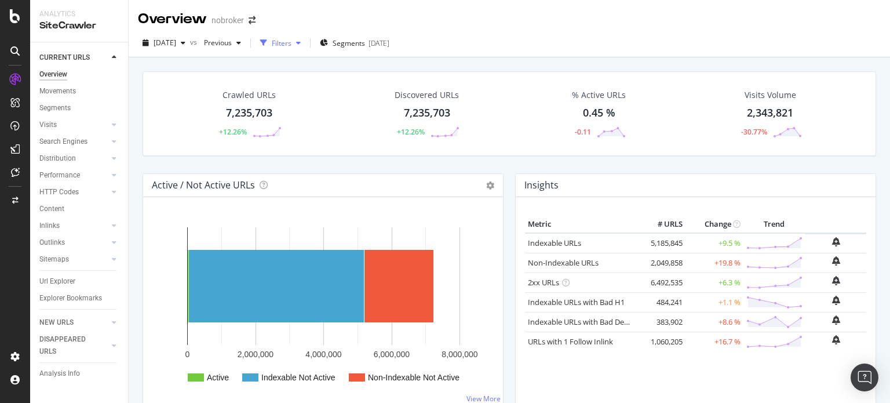
click at [292, 38] on div "Filters" at bounding box center [282, 43] width 20 height 10
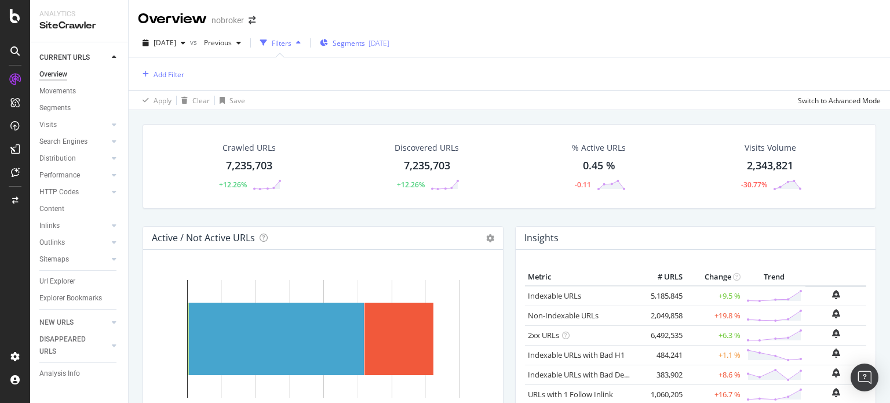
click at [365, 39] on span "Segments" at bounding box center [349, 43] width 32 height 10
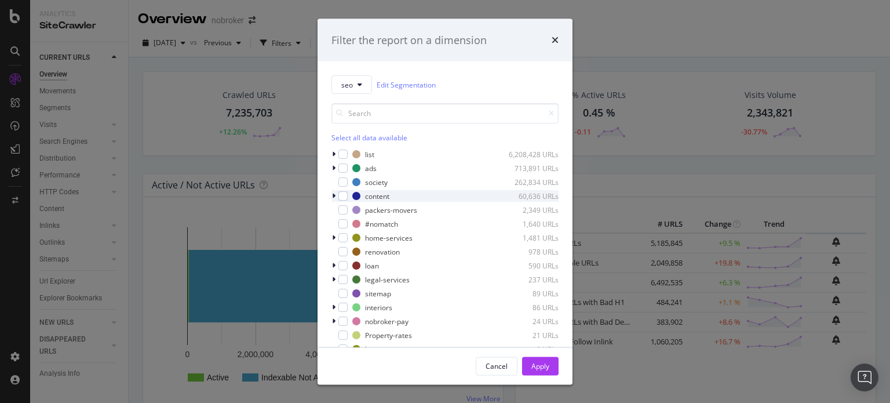
click at [333, 199] on icon "modal" at bounding box center [333, 195] width 3 height 7
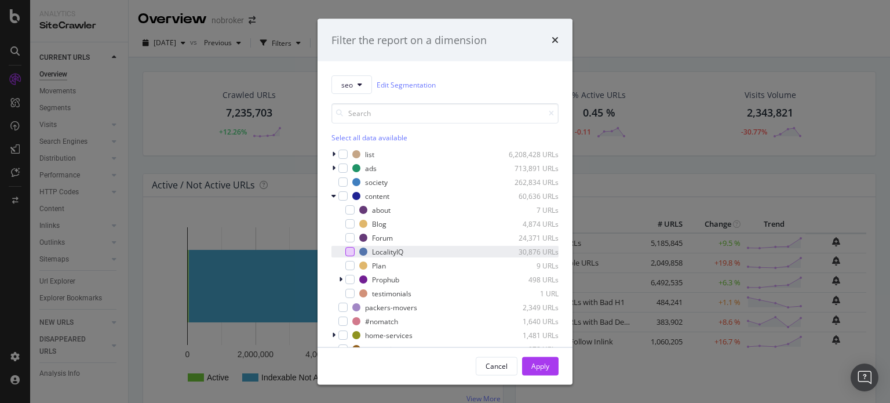
click at [351, 250] on div "modal" at bounding box center [349, 251] width 9 height 9
click at [546, 363] on div "Apply" at bounding box center [540, 365] width 18 height 10
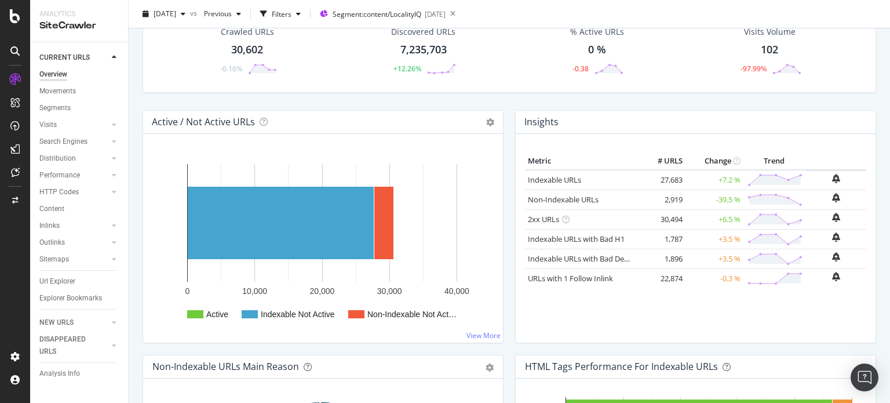
scroll to position [80, 0]
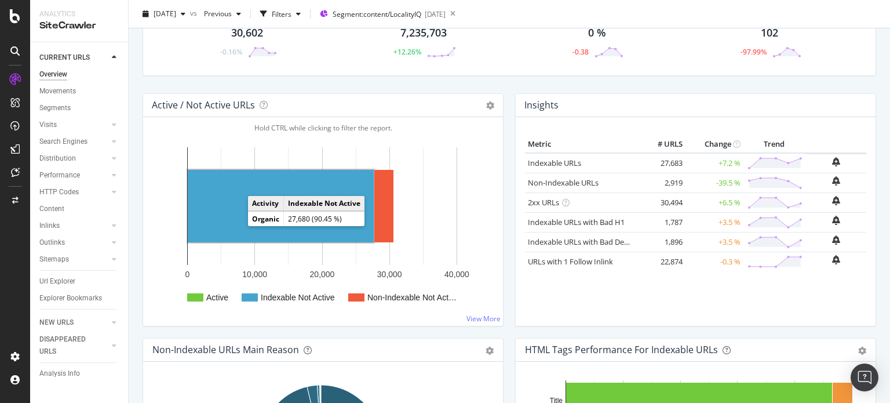
click at [239, 203] on rect "A chart." at bounding box center [281, 206] width 186 height 72
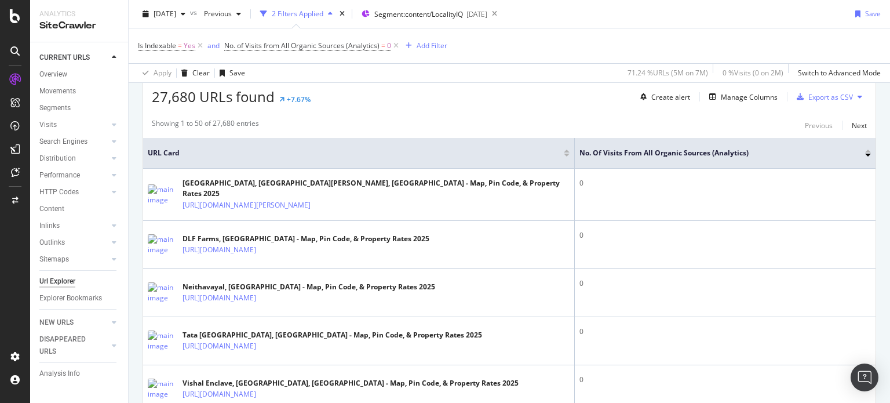
scroll to position [294, 0]
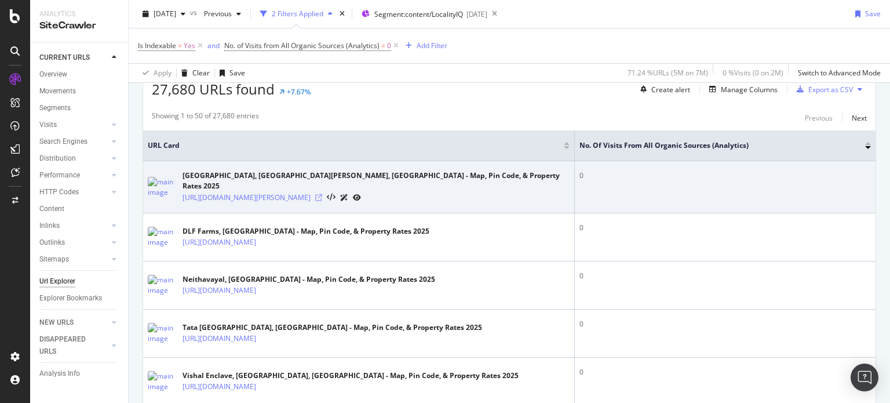
click at [322, 194] on icon at bounding box center [318, 197] width 7 height 7
drag, startPoint x: 578, startPoint y: 170, endPoint x: 591, endPoint y: 183, distance: 17.2
click at [591, 183] on td "0" at bounding box center [725, 187] width 301 height 52
drag, startPoint x: 572, startPoint y: 173, endPoint x: 583, endPoint y: 180, distance: 13.0
click at [583, 180] on td "0" at bounding box center [725, 187] width 301 height 52
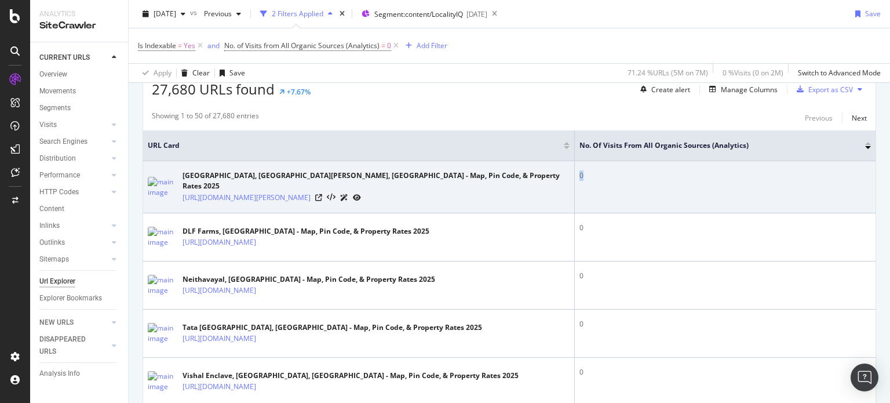
click at [583, 180] on td "0" at bounding box center [725, 187] width 301 height 52
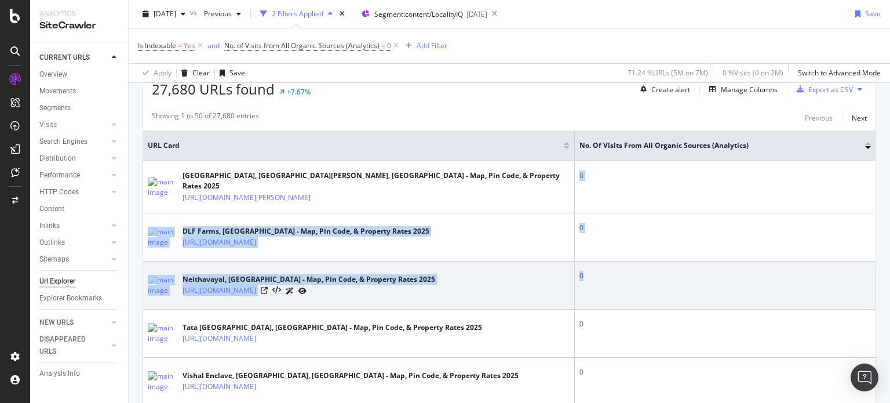
drag, startPoint x: 575, startPoint y: 172, endPoint x: 586, endPoint y: 257, distance: 85.9
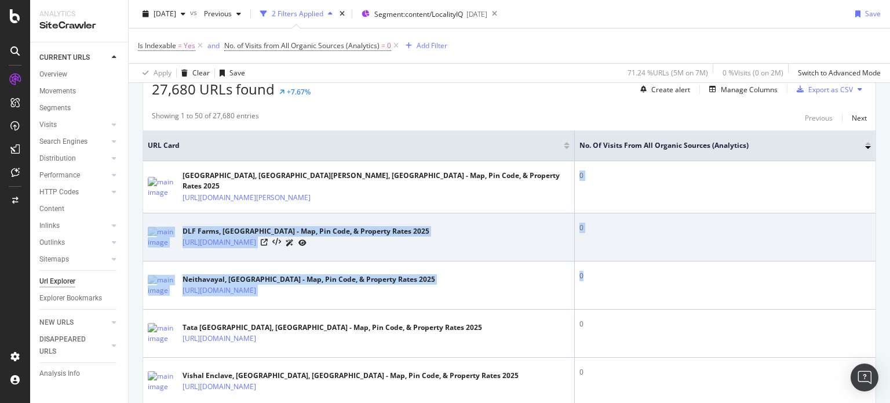
click at [586, 231] on td "0" at bounding box center [725, 237] width 301 height 48
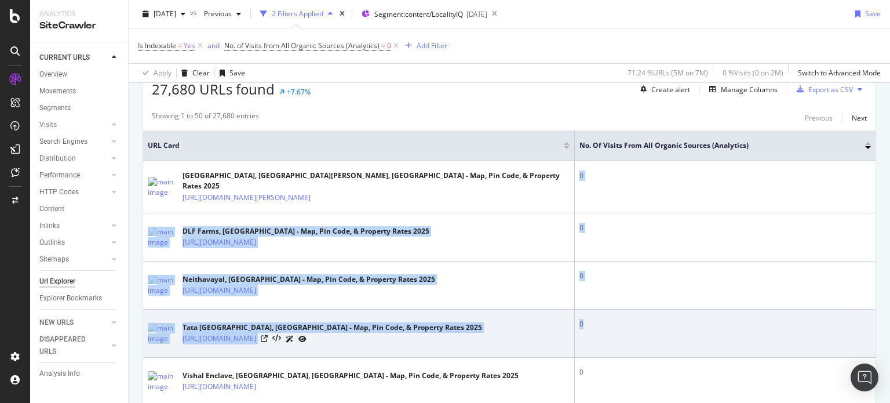
drag, startPoint x: 573, startPoint y: 166, endPoint x: 607, endPoint y: 336, distance: 173.3
